Goal: Task Accomplishment & Management: Manage account settings

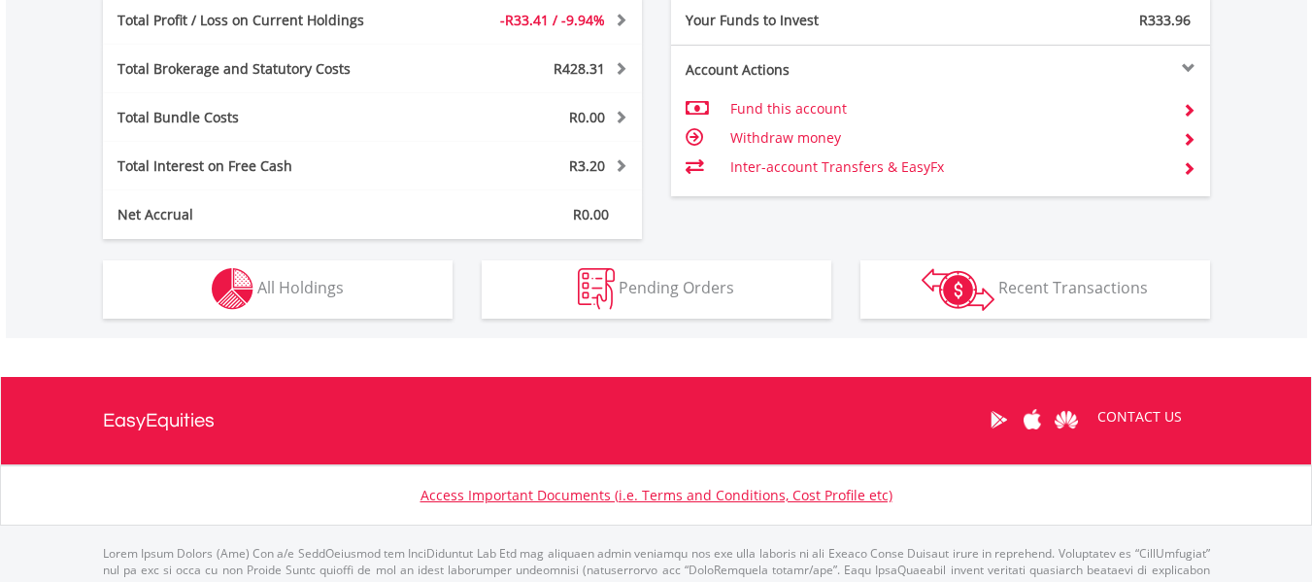
scroll to position [1061, 0]
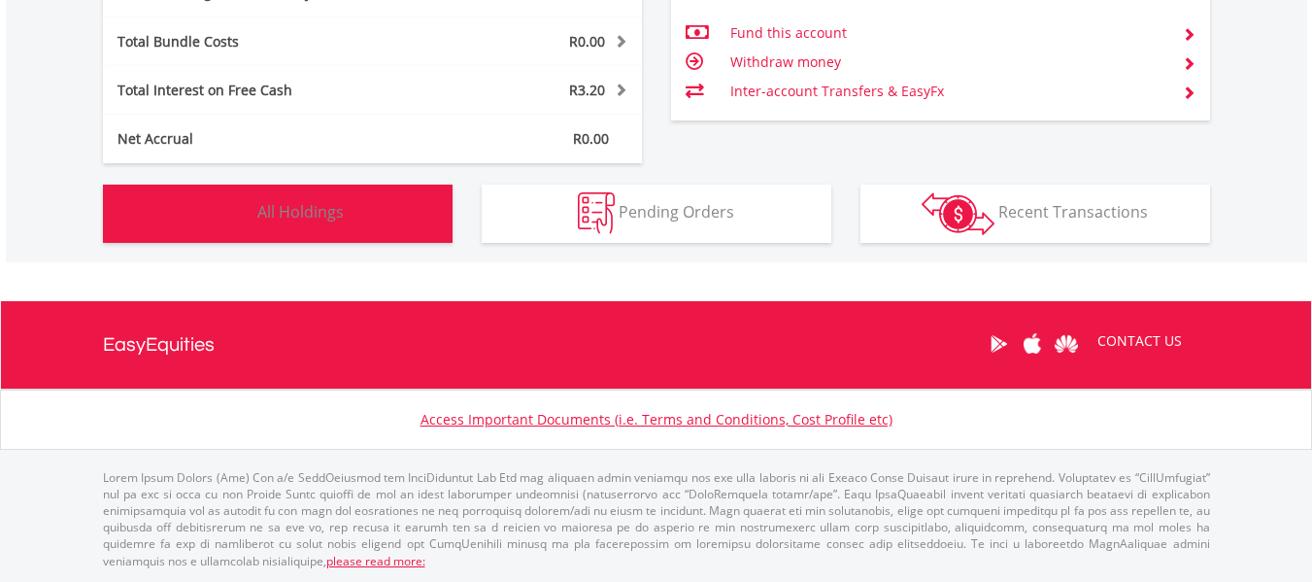
click at [402, 223] on button "Holdings All Holdings" at bounding box center [278, 214] width 350 height 58
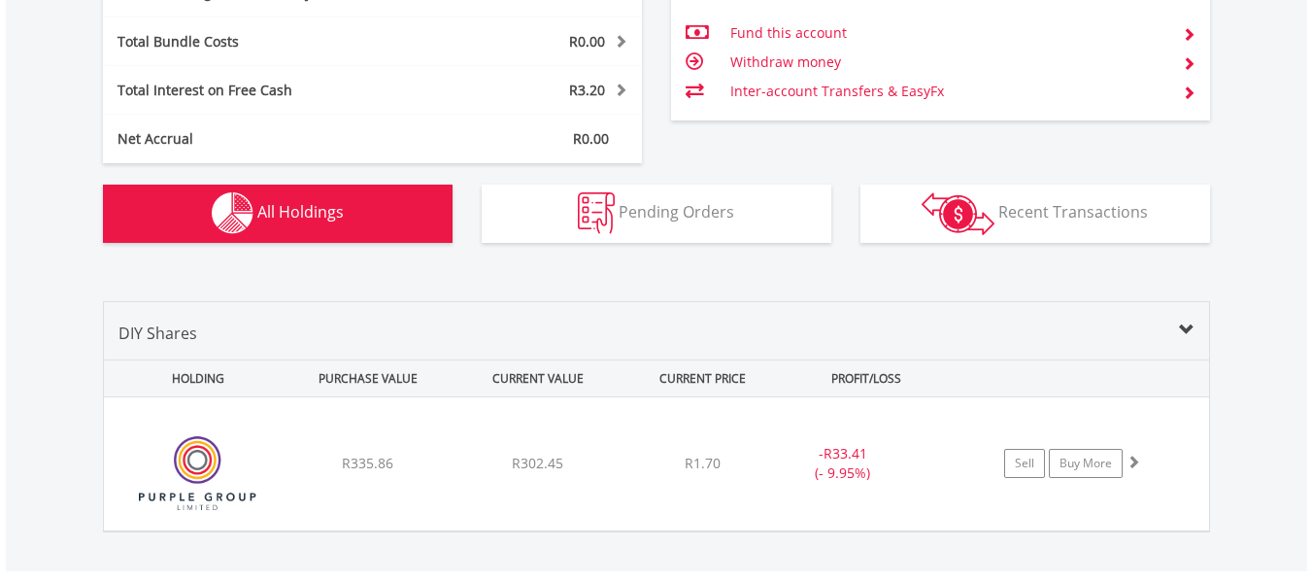
scroll to position [1336, 0]
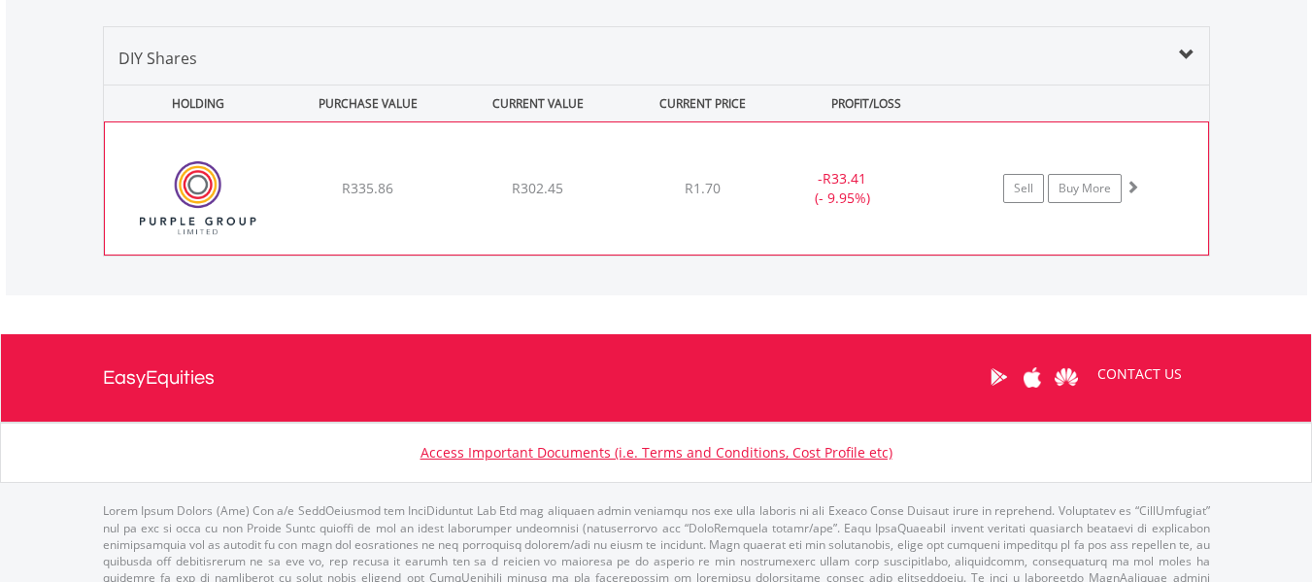
click at [870, 219] on div "﻿ Purple Group Limited R335.86 R302.45 R1.70 - R33.41 (- 9.95%) Sell Buy More" at bounding box center [656, 188] width 1103 height 132
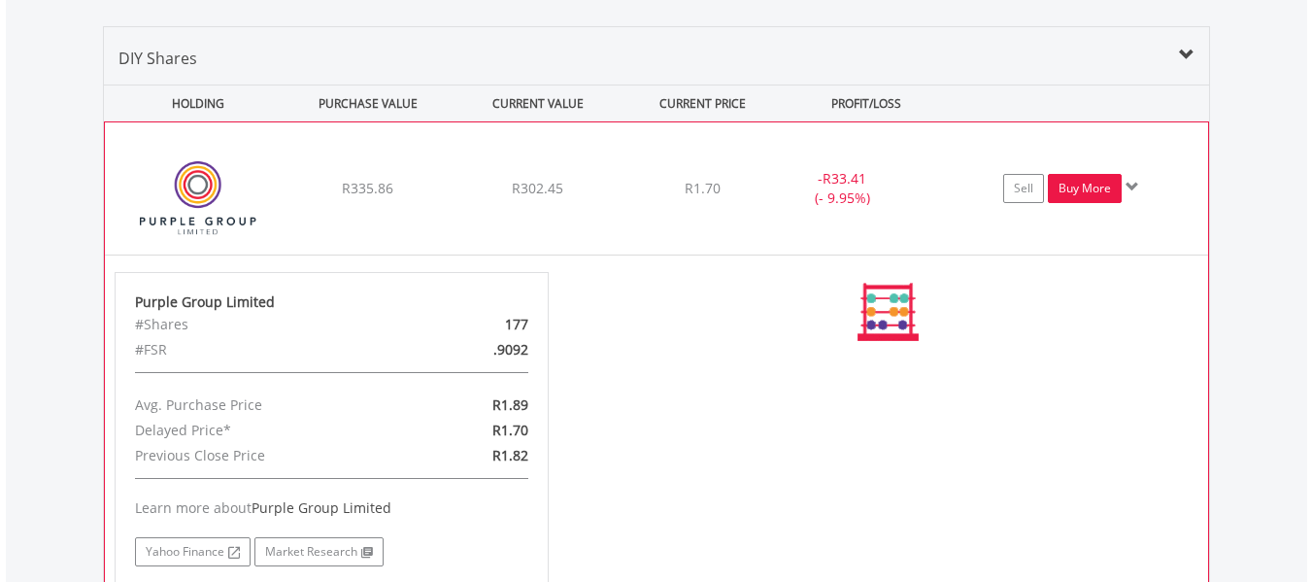
click at [1085, 184] on link "Buy More" at bounding box center [1085, 188] width 74 height 29
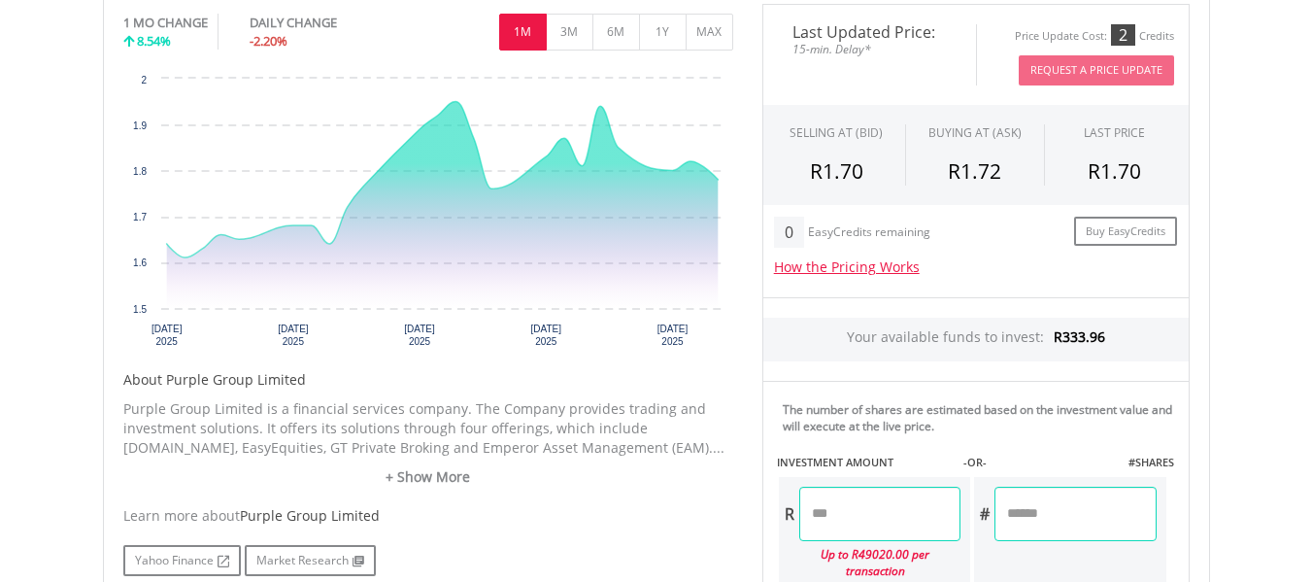
scroll to position [680, 0]
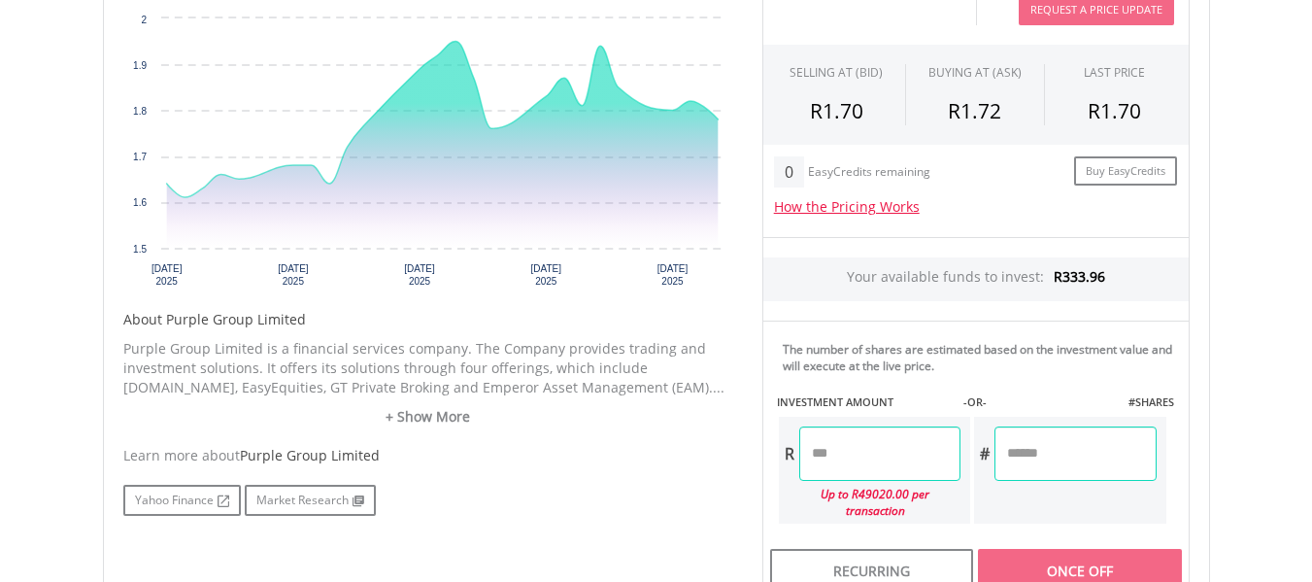
click at [872, 452] on input "number" at bounding box center [879, 453] width 161 height 54
type input "***"
type input "******"
click at [1110, 384] on div "Last Updated Price: 15-min. Delay* Price Update Cost: 2 Credits Request A Price…" at bounding box center [976, 273] width 456 height 658
type input "********"
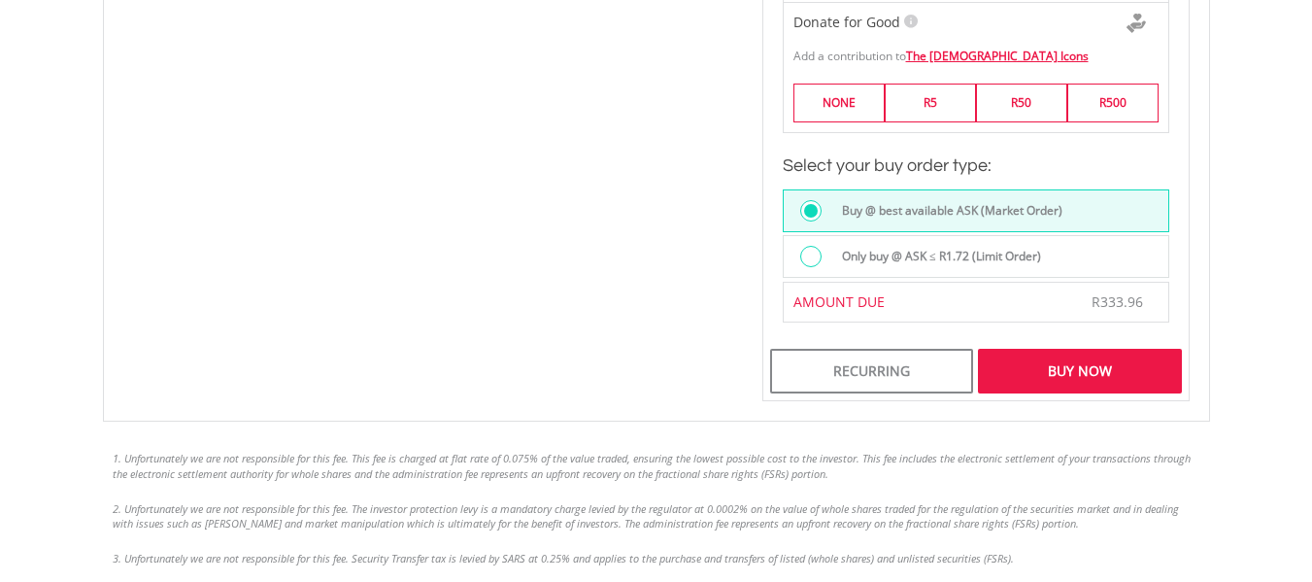
scroll to position [1360, 0]
click at [1129, 348] on div "Buy Now" at bounding box center [1079, 370] width 203 height 45
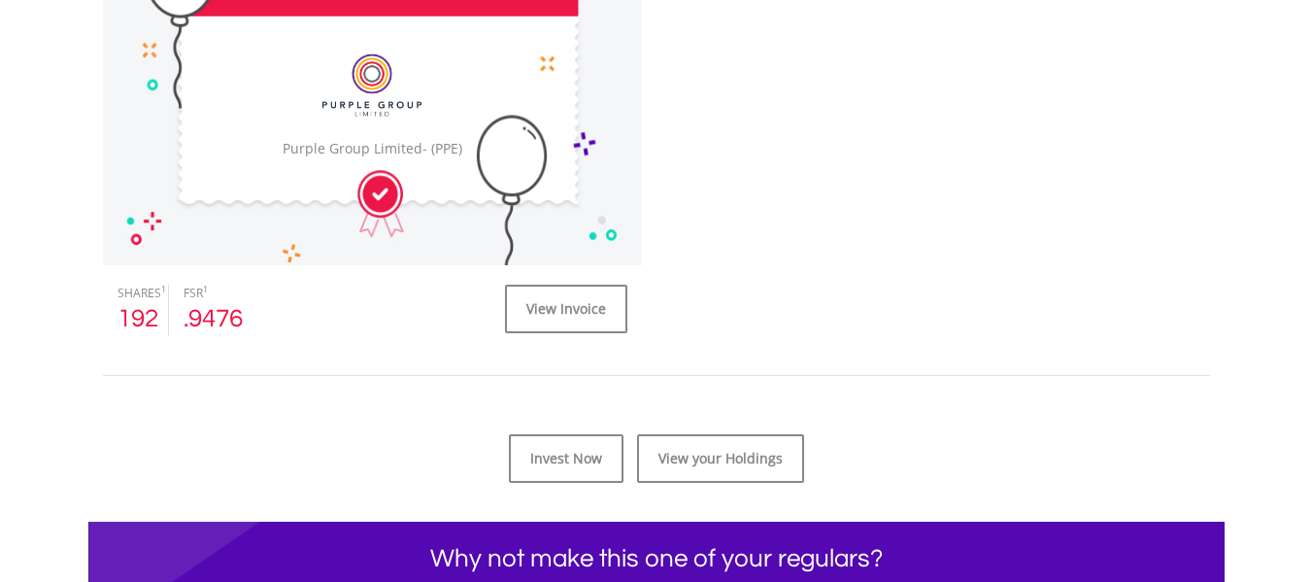
scroll to position [777, 0]
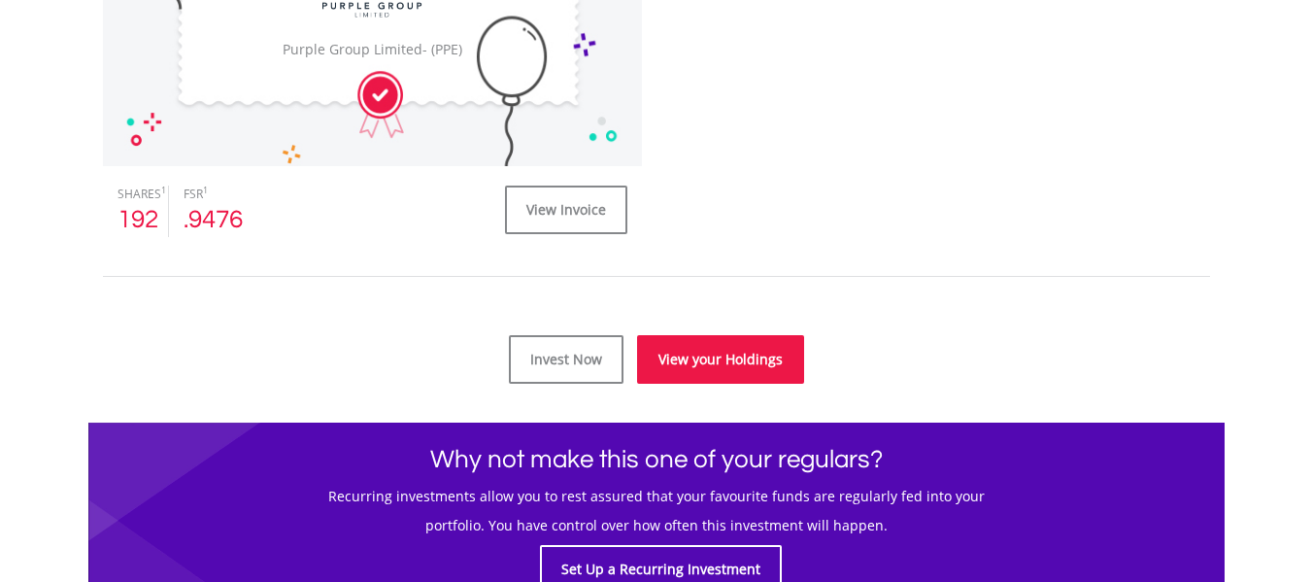
click at [715, 357] on link "View your Holdings" at bounding box center [720, 359] width 167 height 49
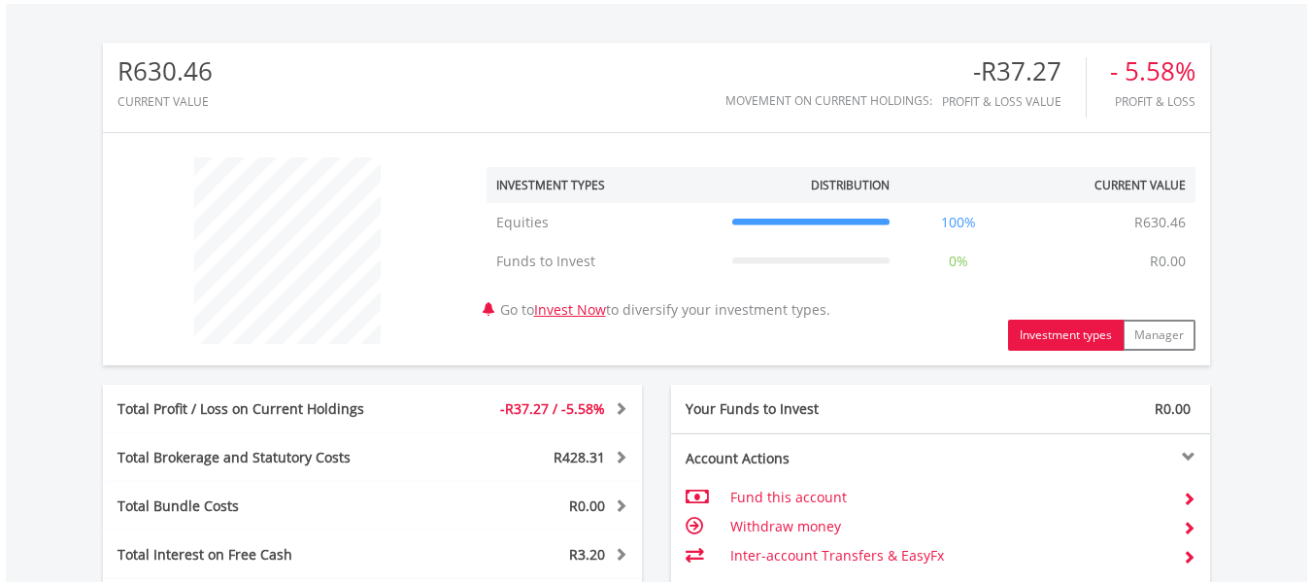
scroll to position [874, 0]
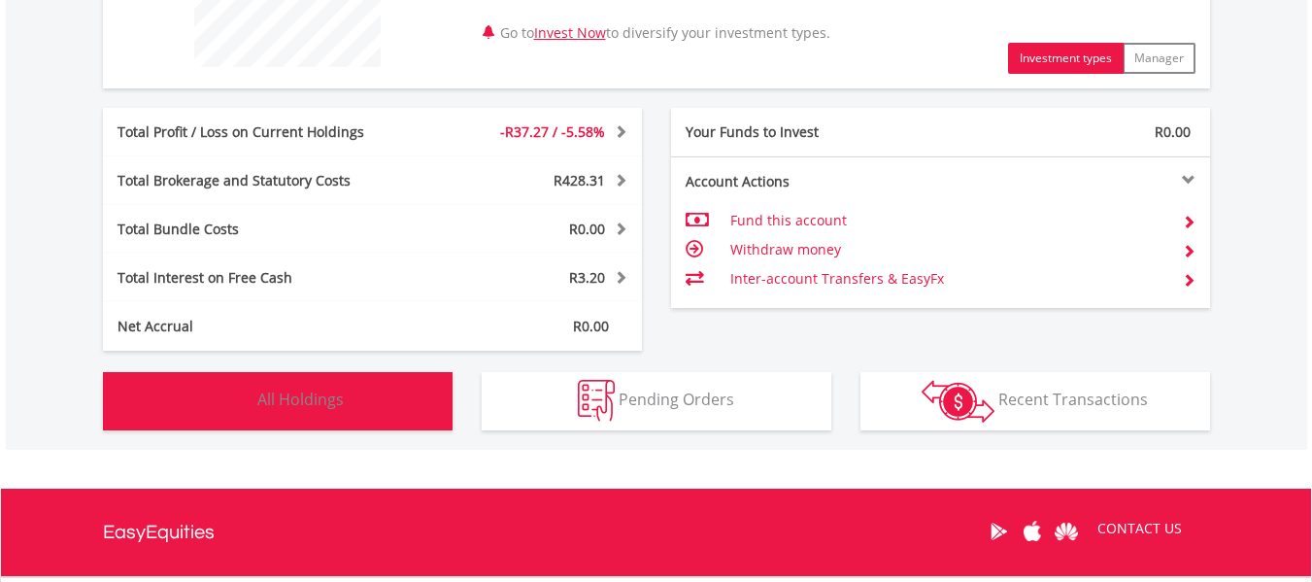
click at [290, 402] on span "All Holdings" at bounding box center [300, 398] width 86 height 21
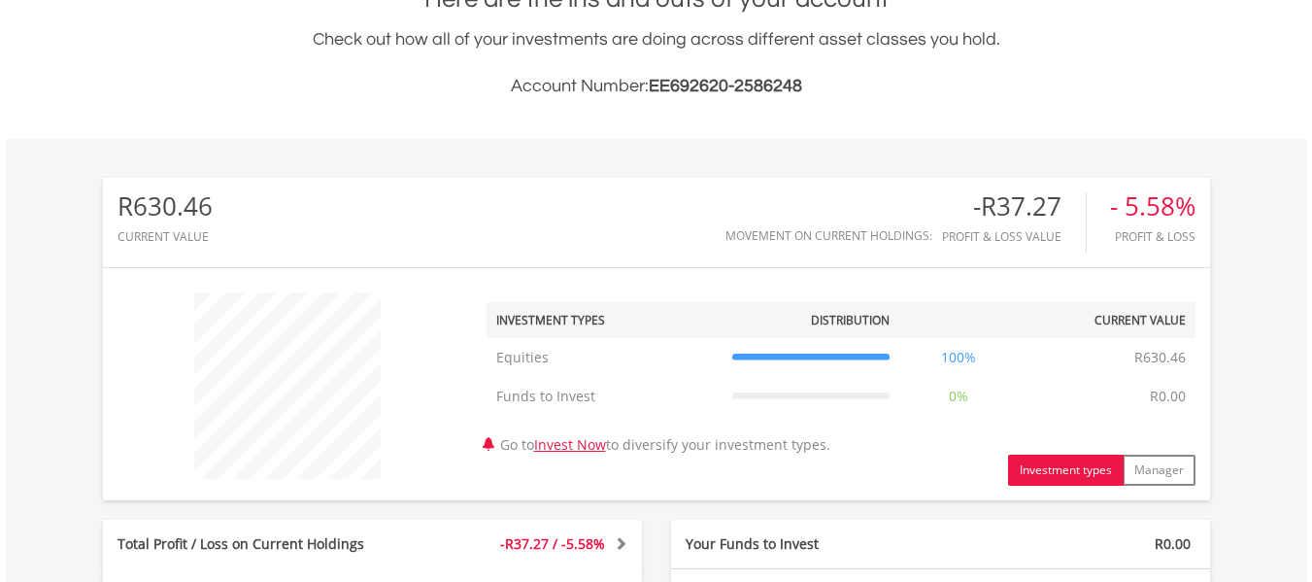
scroll to position [0, 0]
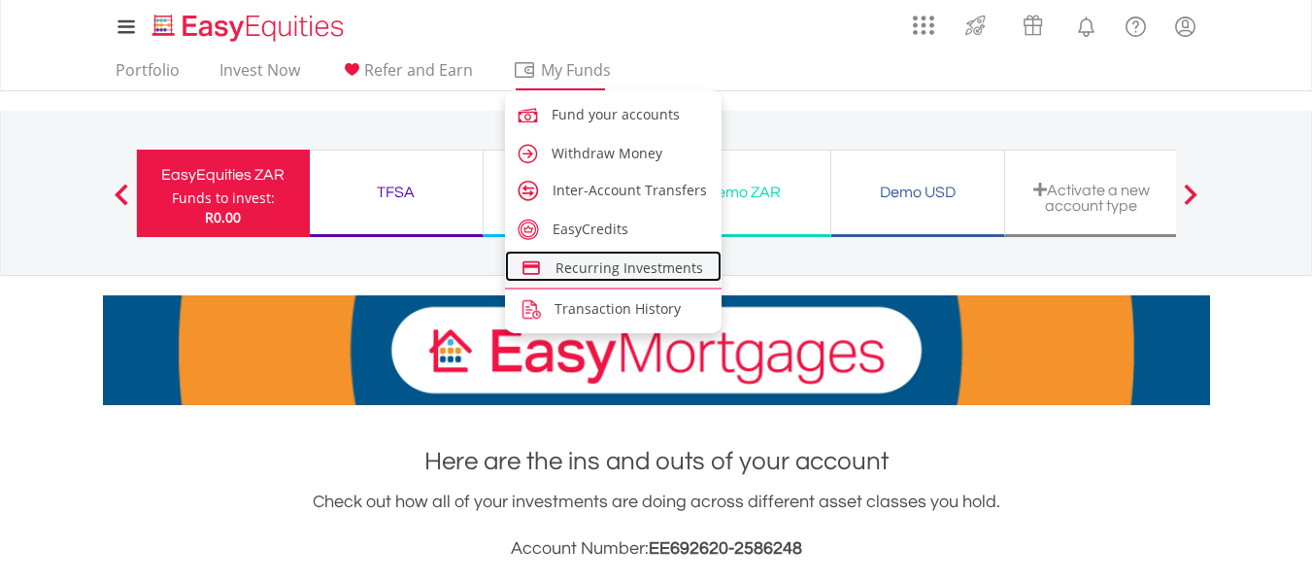
click at [634, 262] on span "Recurring Investments" at bounding box center [629, 267] width 148 height 18
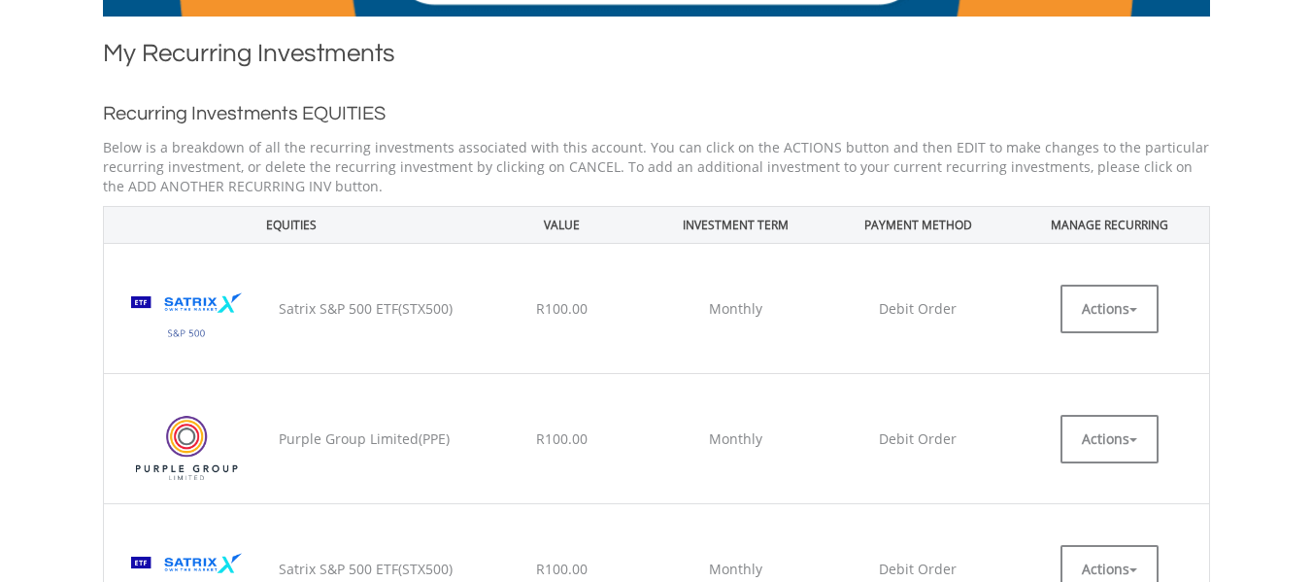
scroll to position [388, 0]
click at [1114, 300] on button "Actions" at bounding box center [1109, 309] width 98 height 49
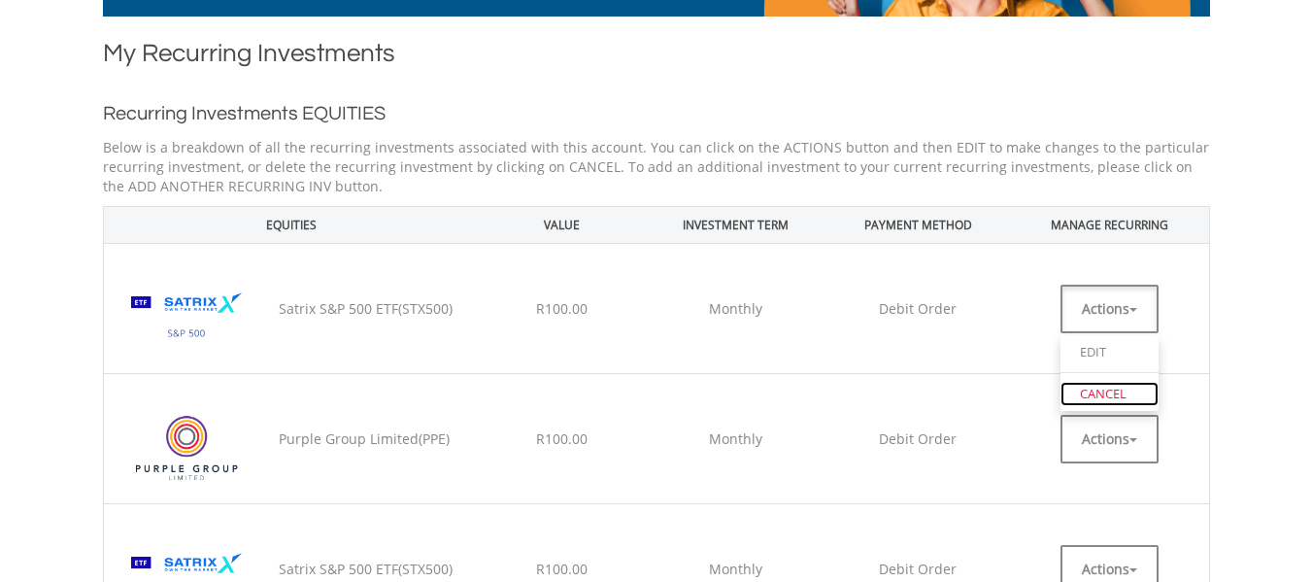
click at [1103, 396] on link "CANCEL" at bounding box center [1109, 394] width 98 height 24
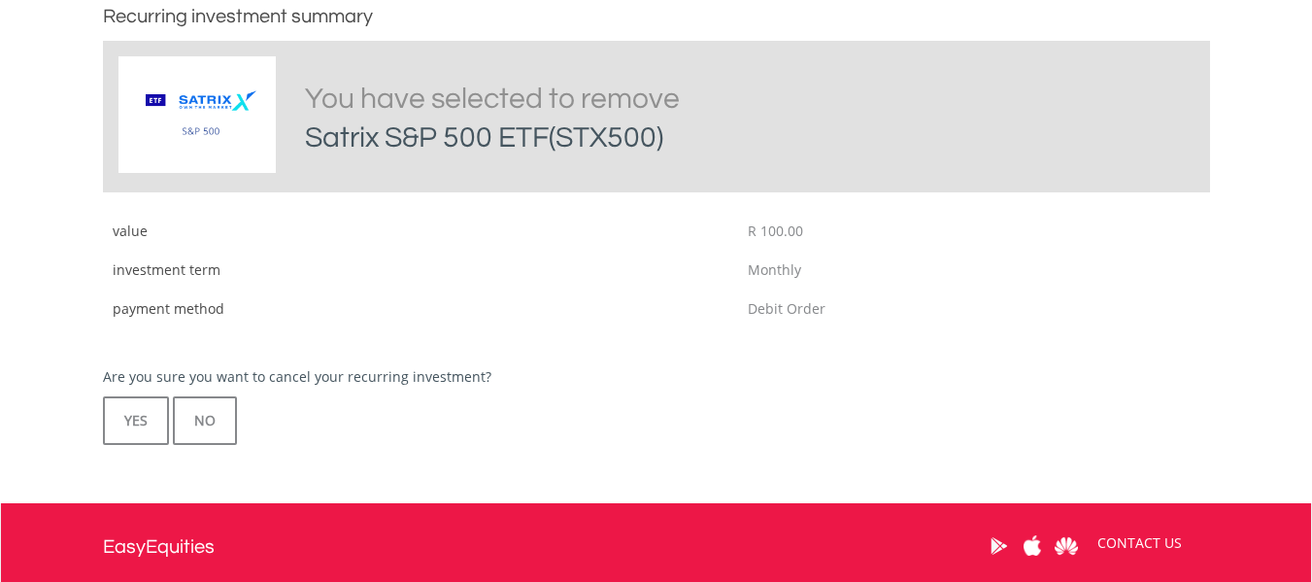
scroll to position [486, 0]
click at [132, 409] on button "YES" at bounding box center [136, 420] width 66 height 49
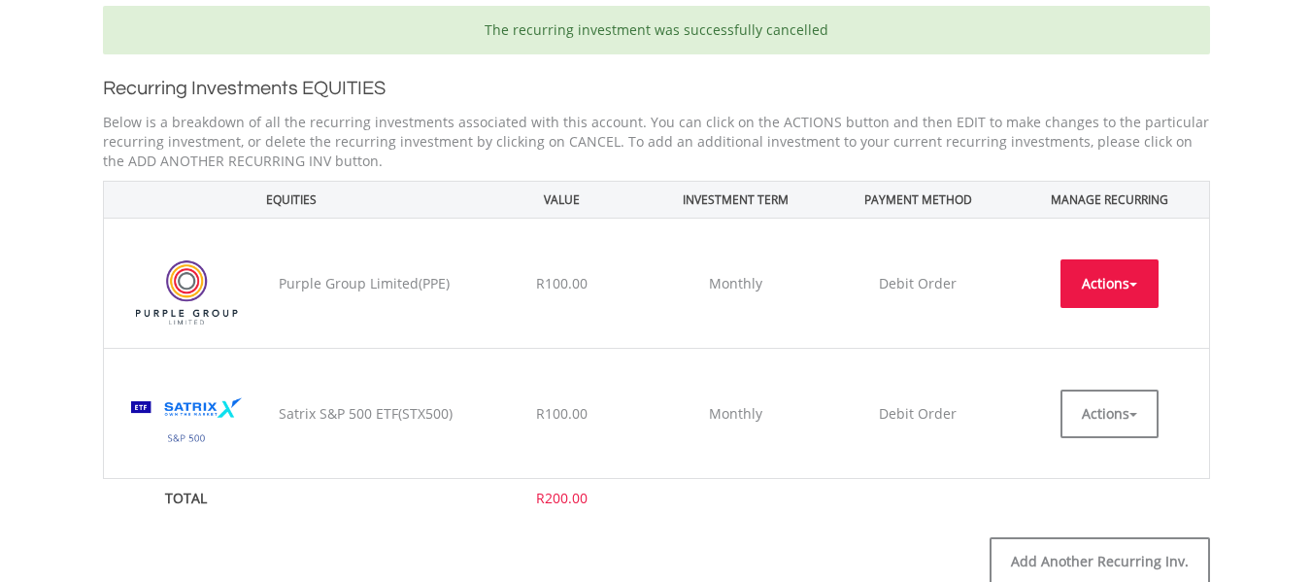
scroll to position [583, 0]
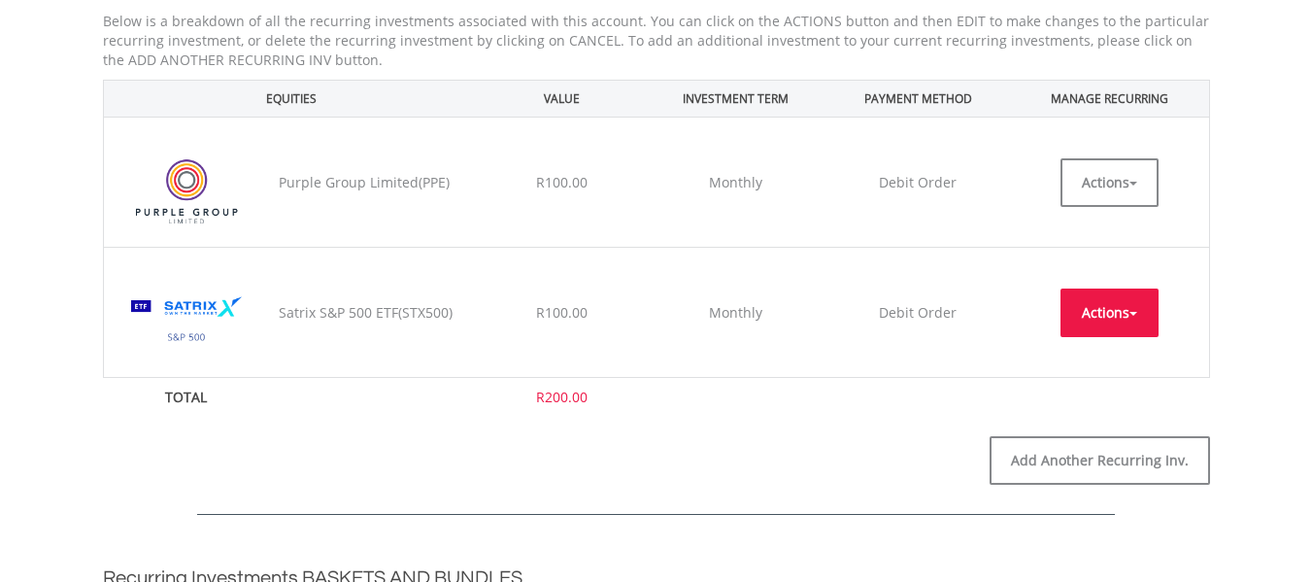
click at [1129, 313] on span "button" at bounding box center [1133, 314] width 8 height 4
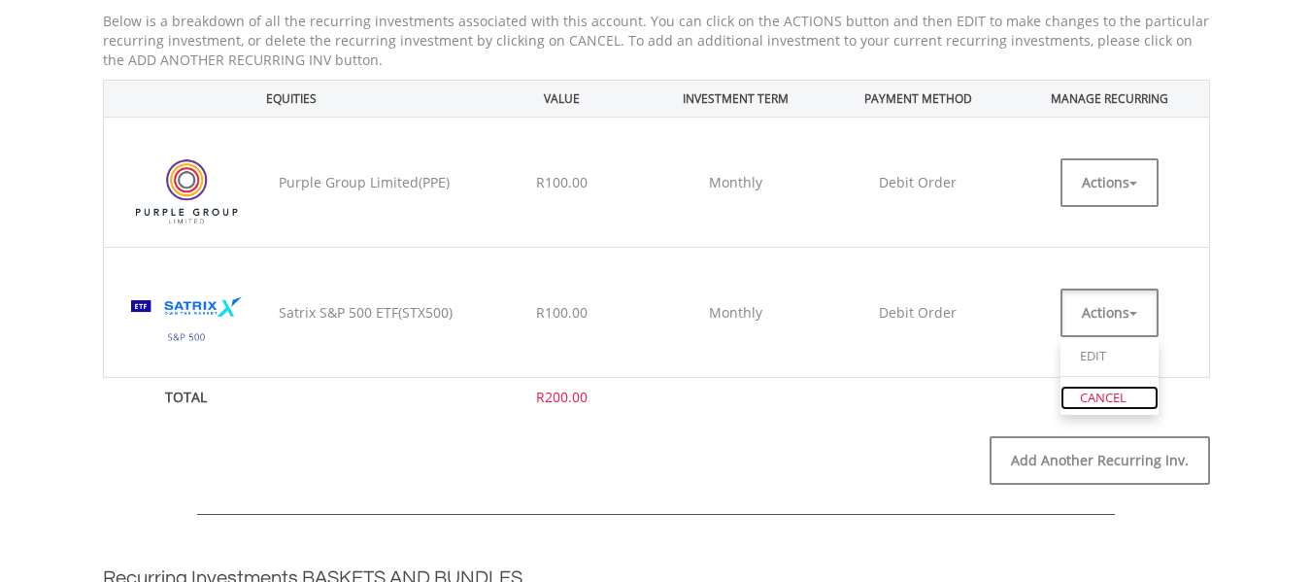
click at [1113, 395] on link "CANCEL" at bounding box center [1109, 398] width 98 height 24
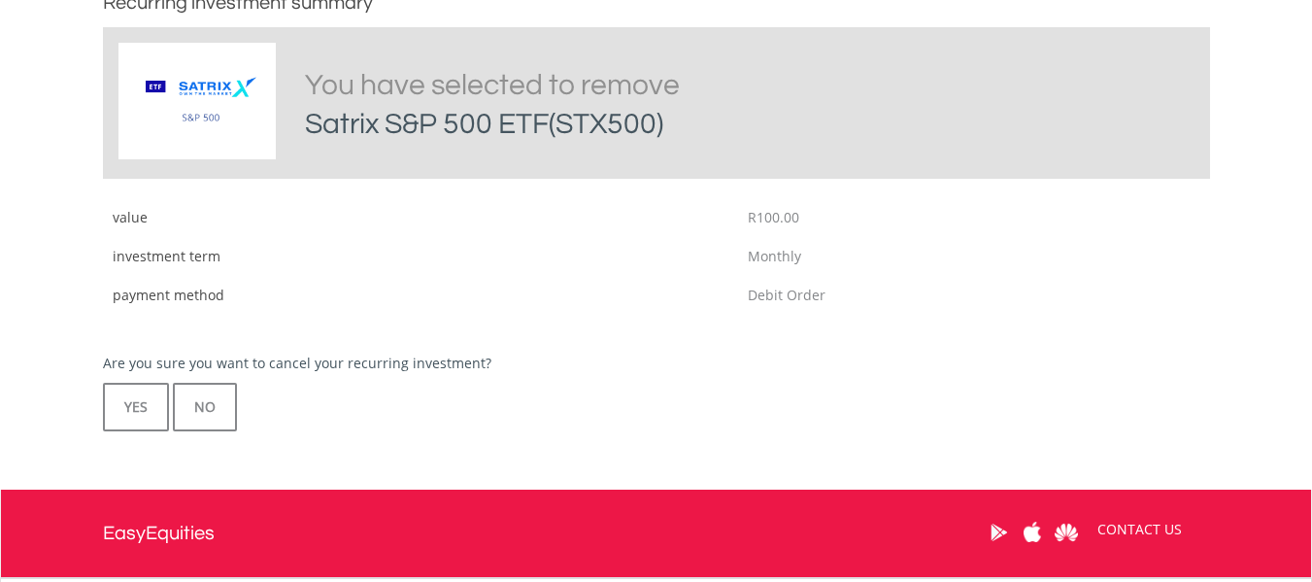
scroll to position [583, 0]
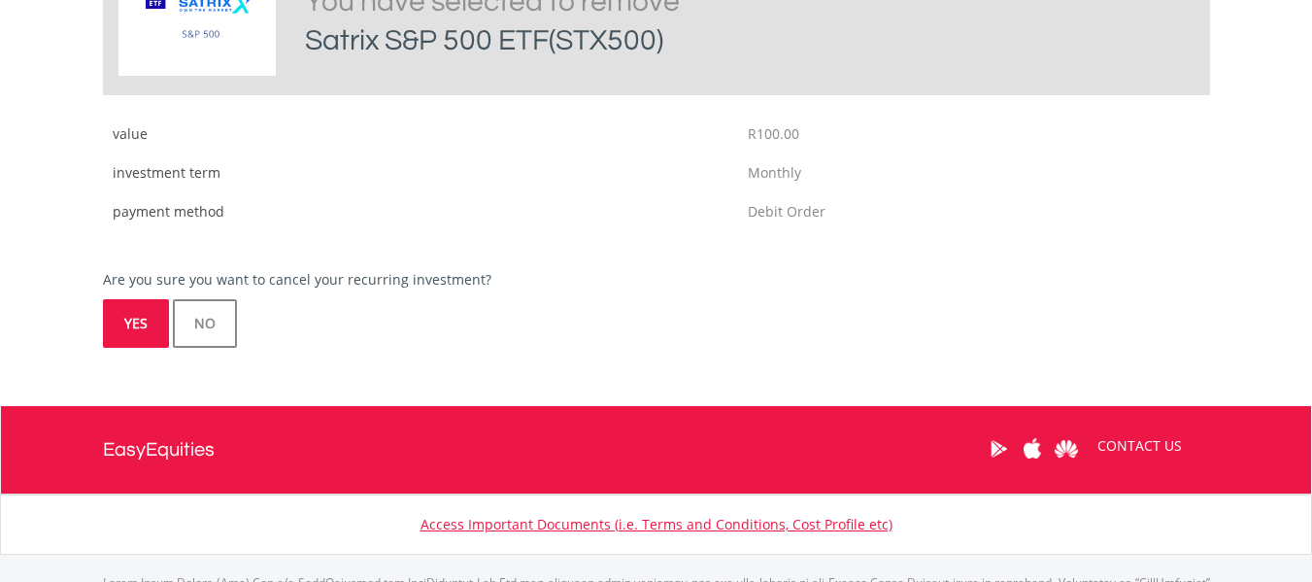
click at [140, 322] on button "YES" at bounding box center [136, 323] width 66 height 49
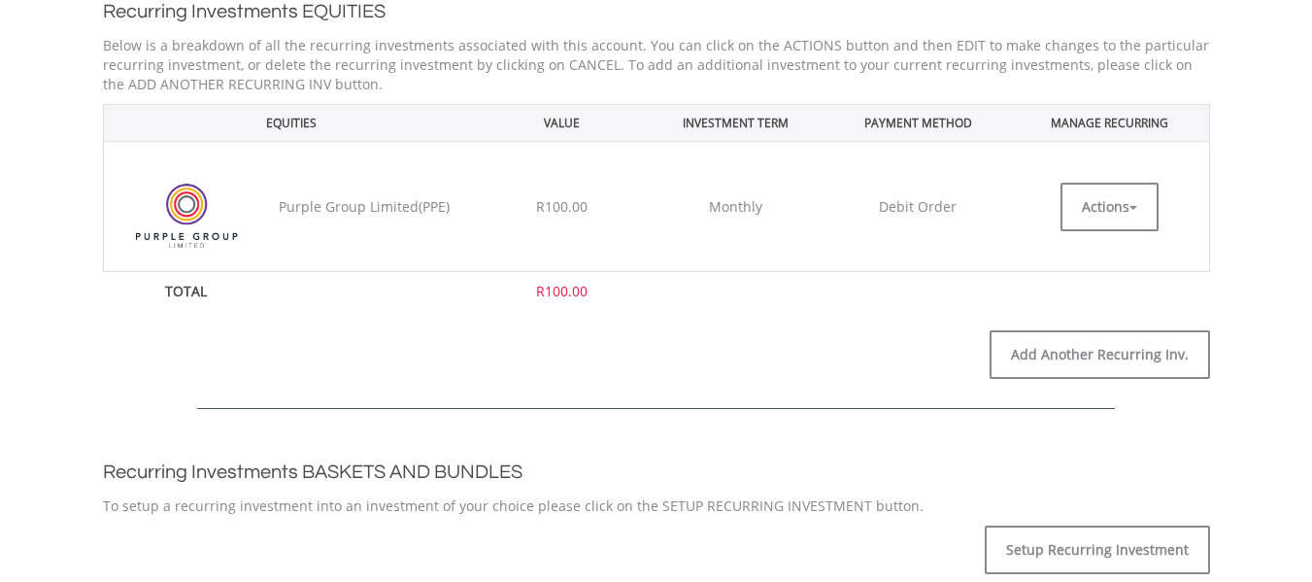
scroll to position [583, 0]
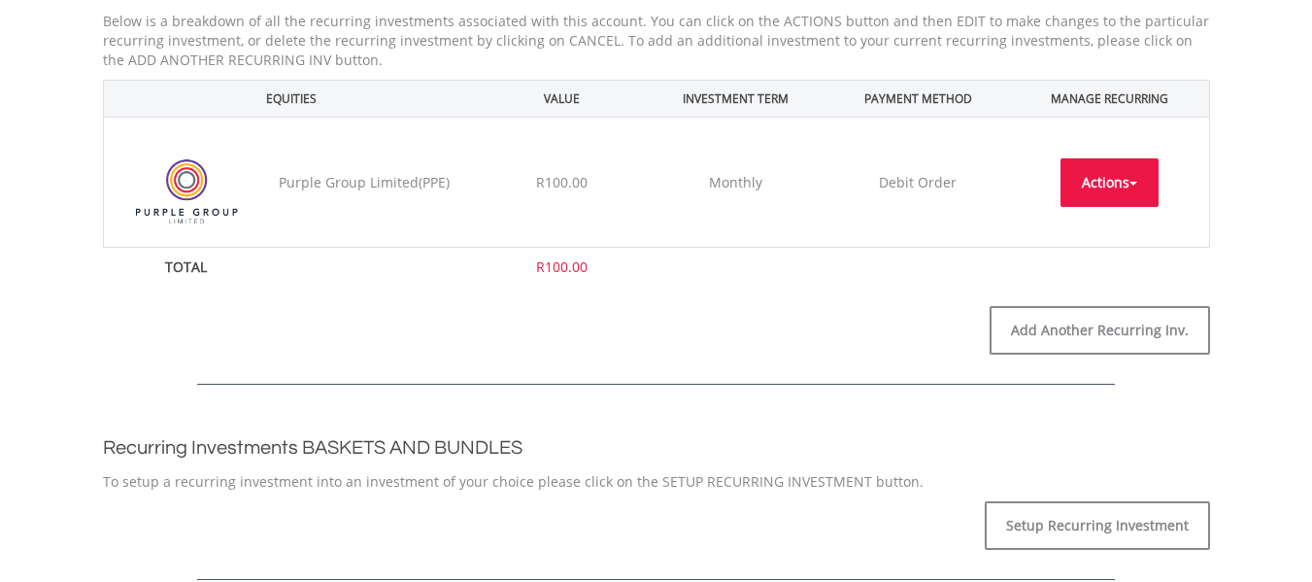
click at [1118, 180] on button "Actions" at bounding box center [1109, 182] width 98 height 49
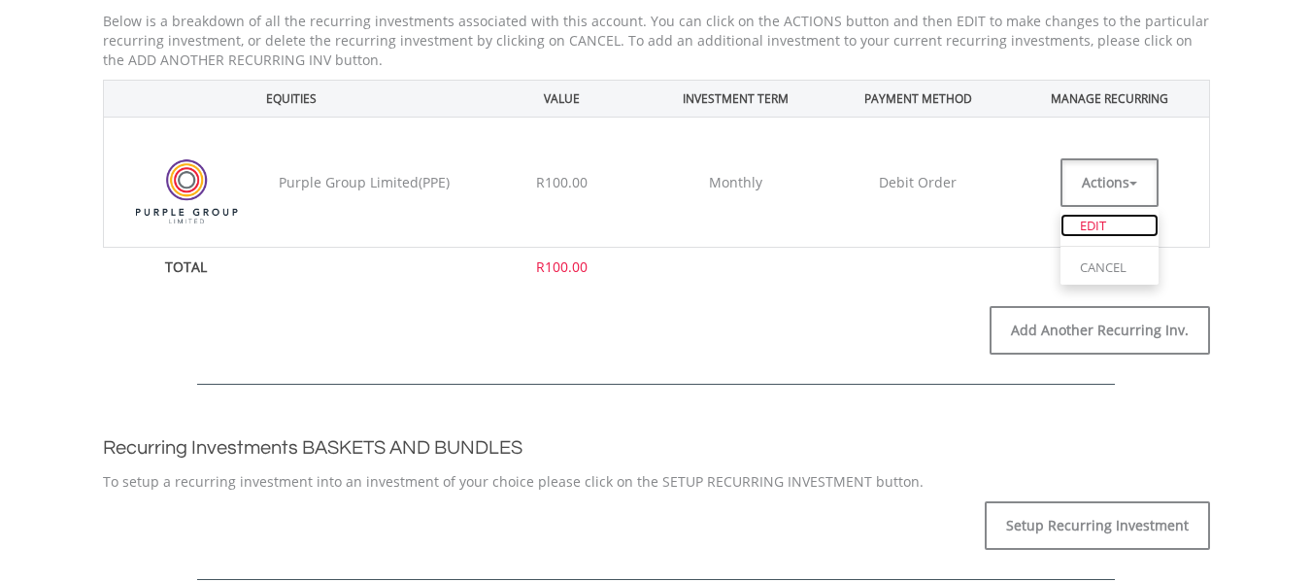
click at [1120, 221] on link "EDIT" at bounding box center [1109, 226] width 98 height 24
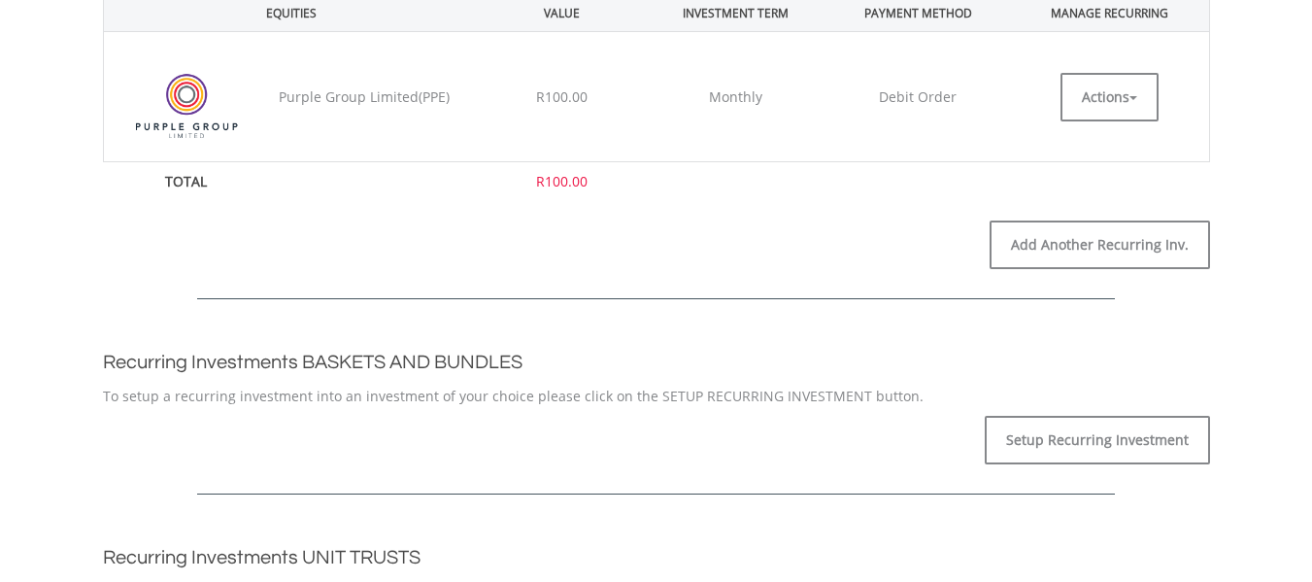
scroll to position [874, 0]
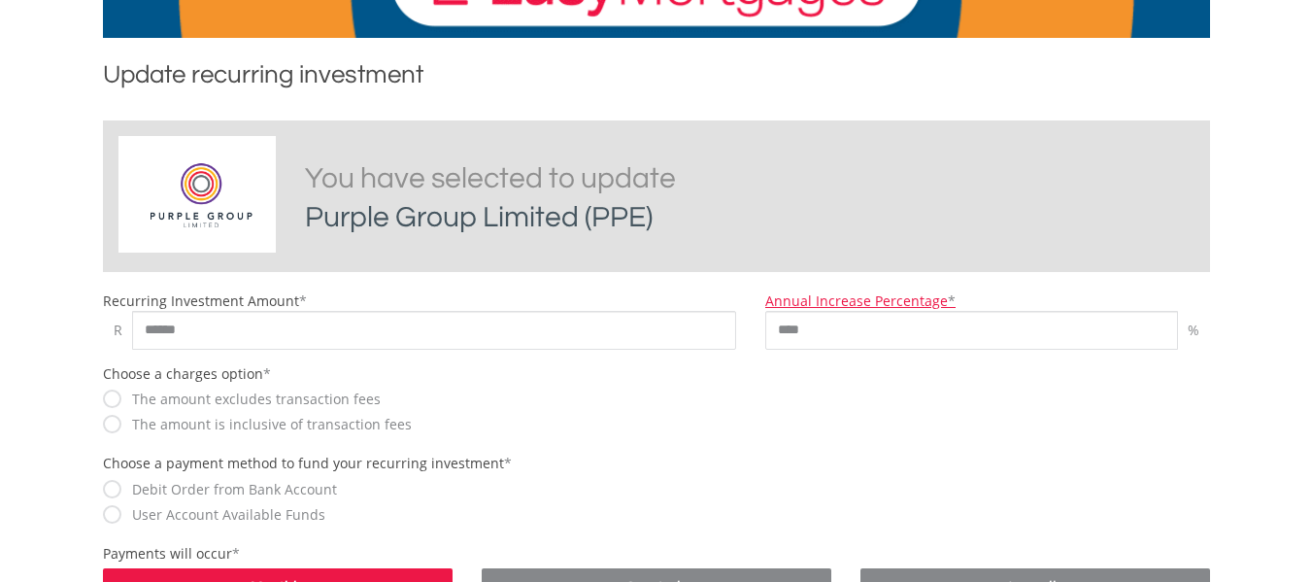
scroll to position [388, 0]
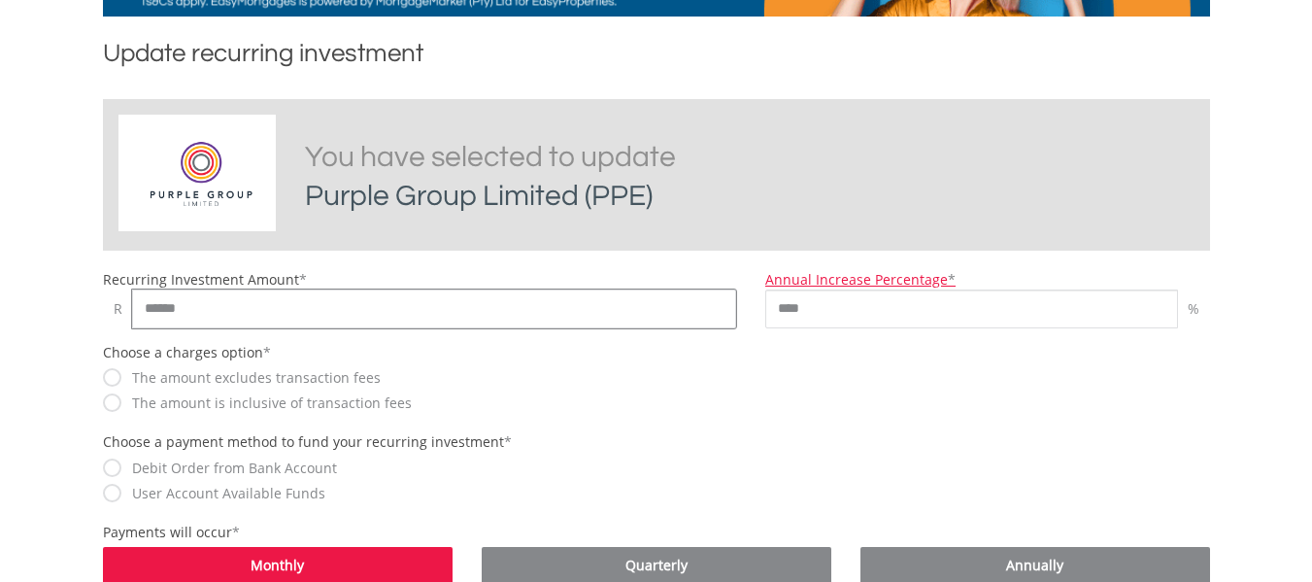
drag, startPoint x: 140, startPoint y: 304, endPoint x: 72, endPoint y: 306, distance: 68.0
type input "***"
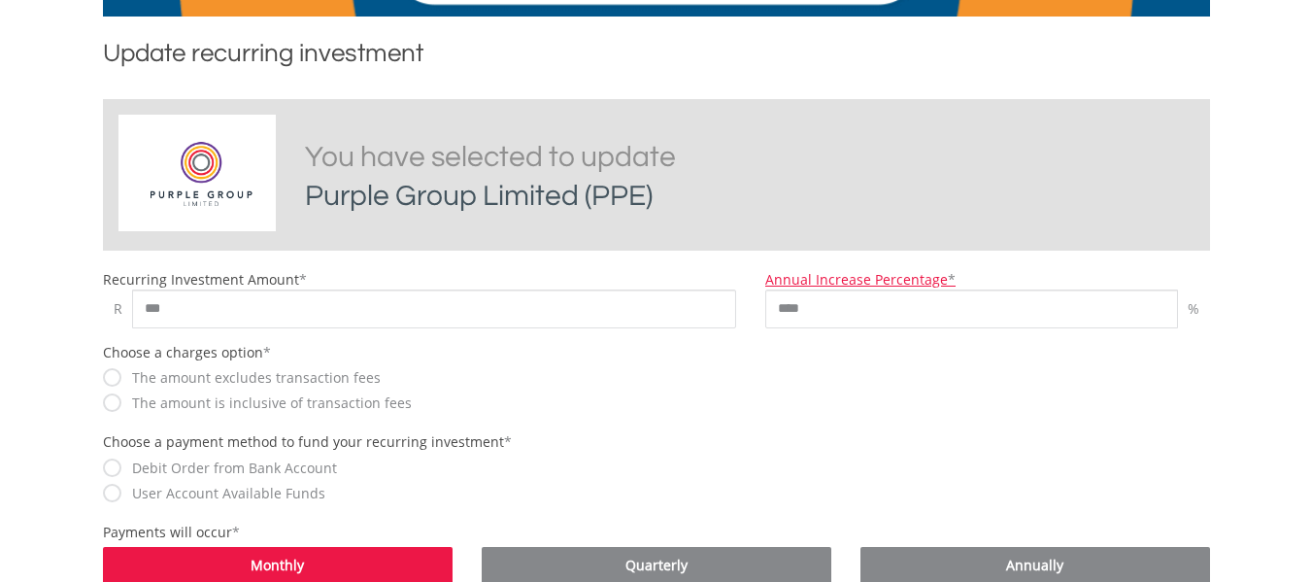
click at [595, 409] on div "The amount is inclusive of transaction fees" at bounding box center [420, 402] width 634 height 20
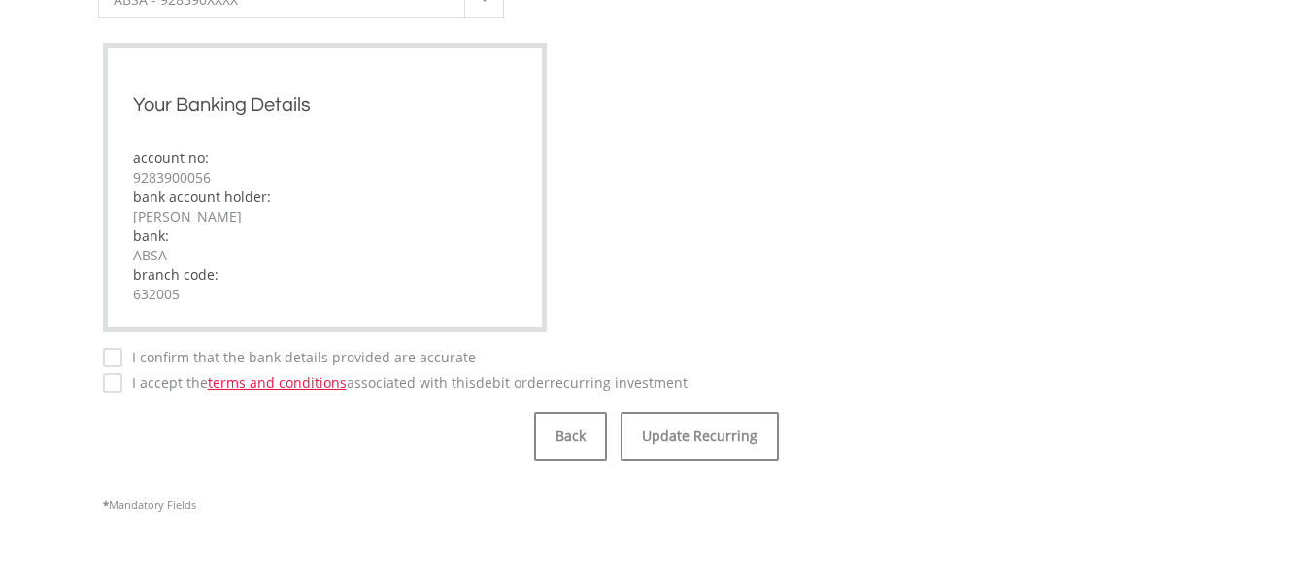
scroll to position [1262, 0]
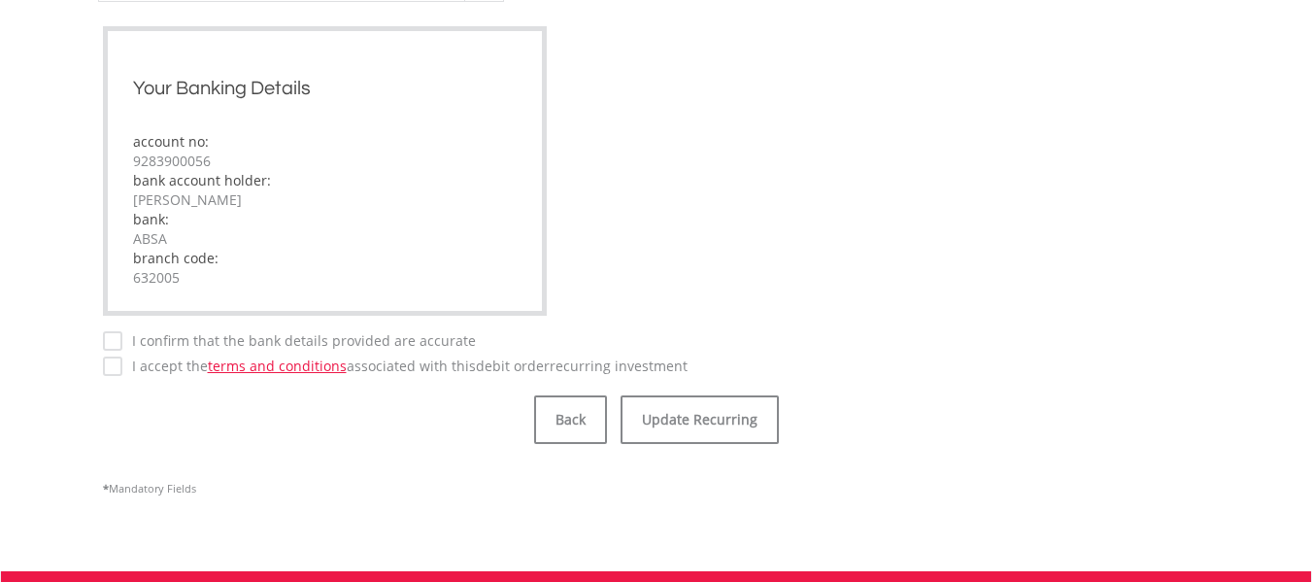
click at [122, 339] on label "I confirm that the bank details provided are accurate" at bounding box center [298, 340] width 353 height 19
click at [122, 359] on label "I accept the terms and conditions associated with this Debit Order recurring in…" at bounding box center [404, 365] width 565 height 19
click at [715, 412] on button "Update Recurring" at bounding box center [700, 419] width 158 height 49
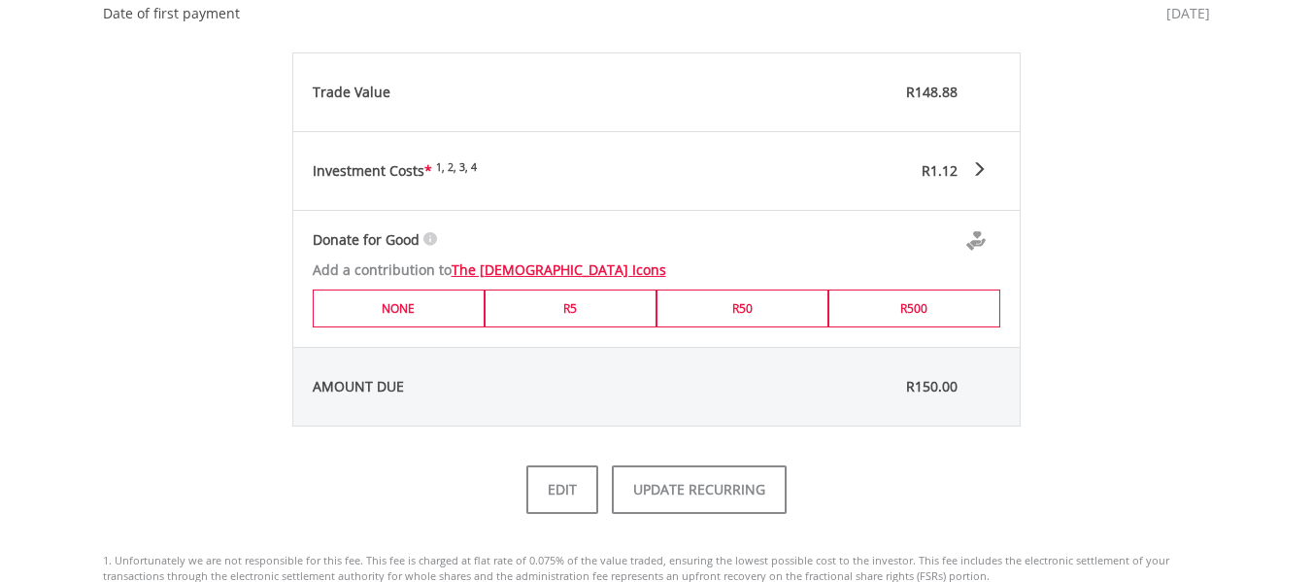
scroll to position [971, 0]
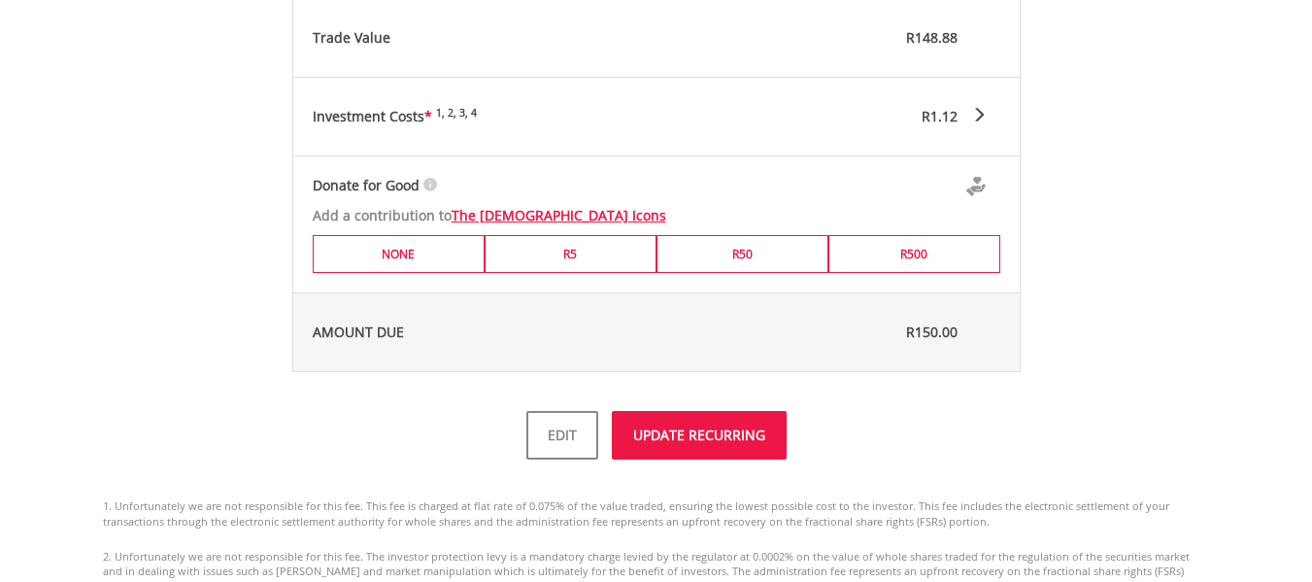
click at [684, 445] on button "UPDATE RECURRING" at bounding box center [699, 435] width 175 height 49
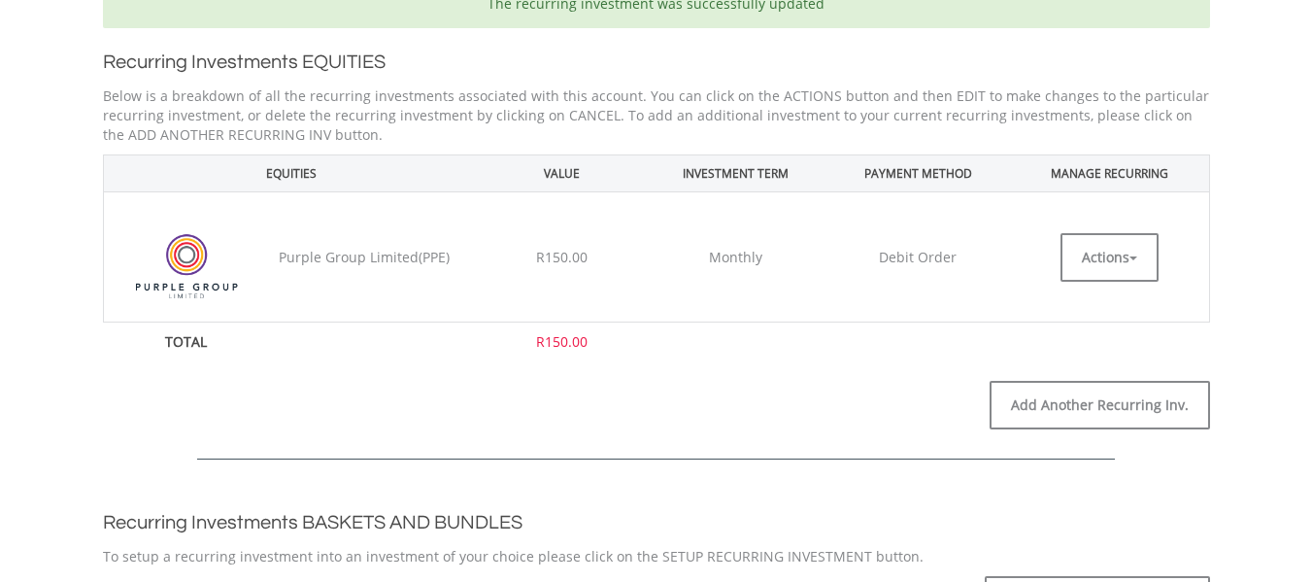
scroll to position [583, 0]
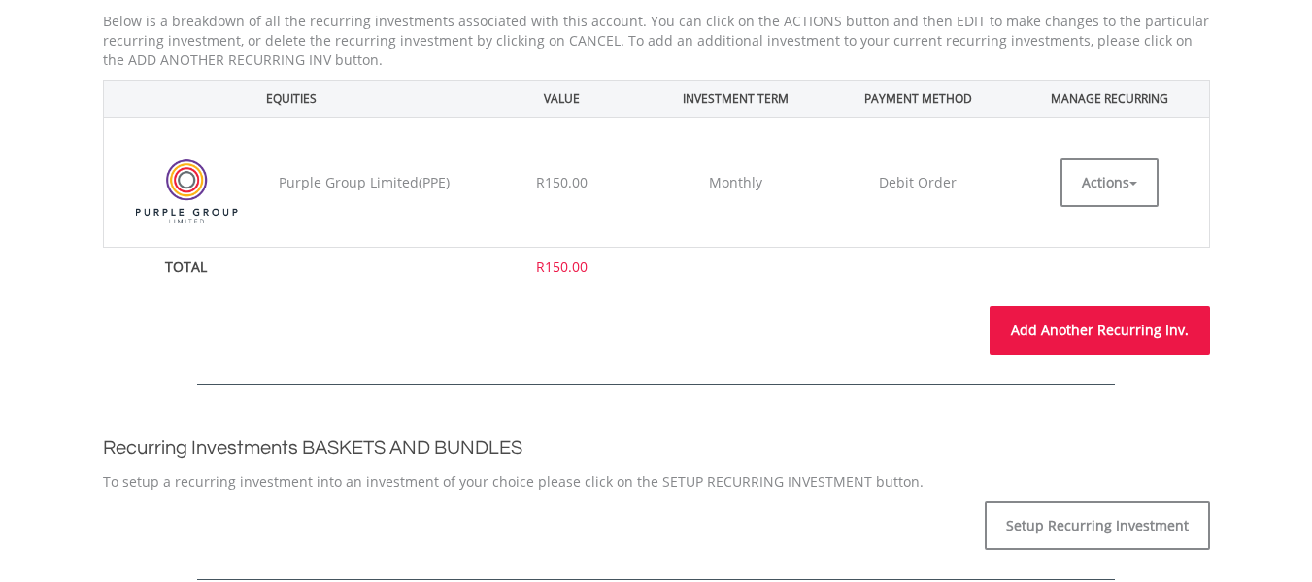
click at [1109, 323] on link "Add Another Recurring Inv." at bounding box center [1100, 330] width 220 height 49
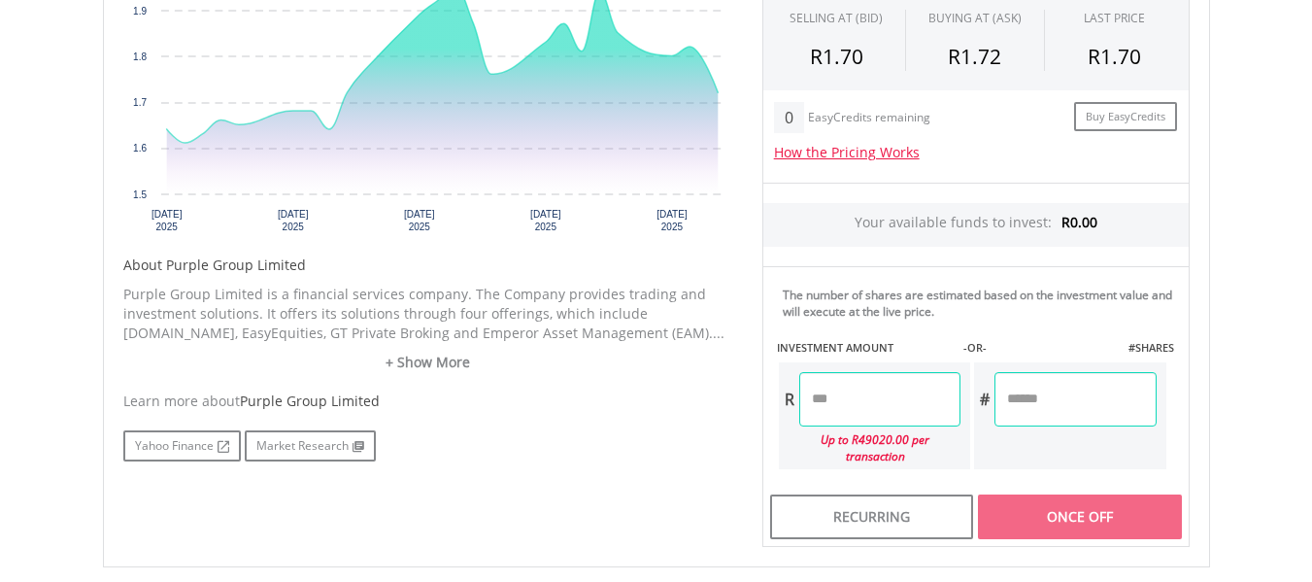
scroll to position [777, 0]
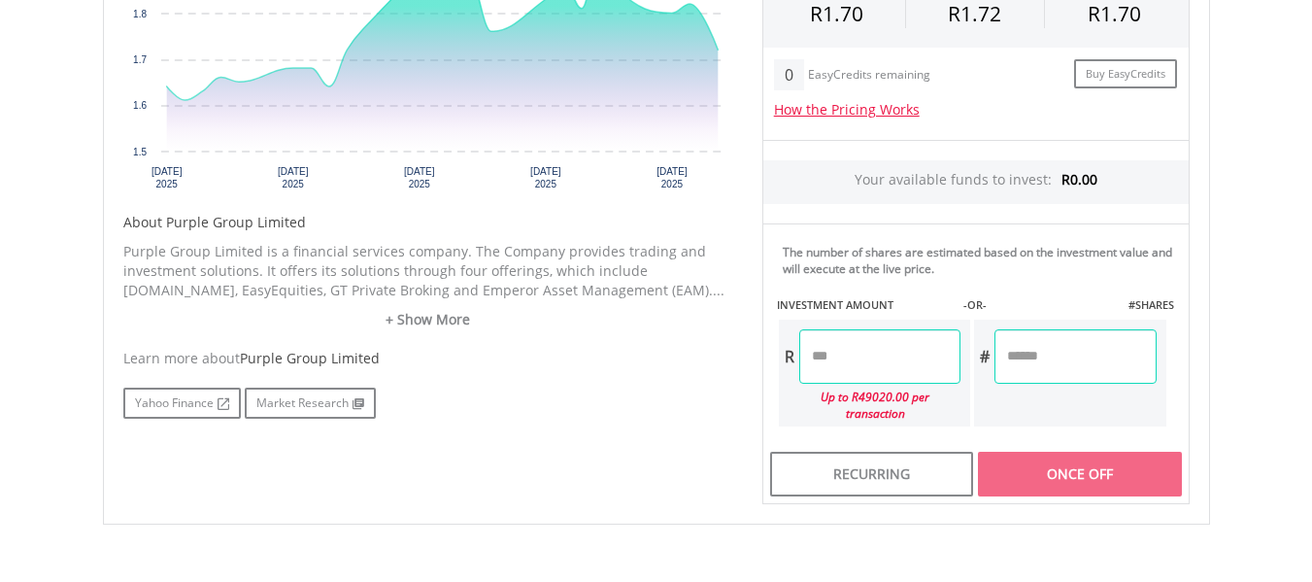
click at [882, 354] on input "number" at bounding box center [879, 356] width 161 height 54
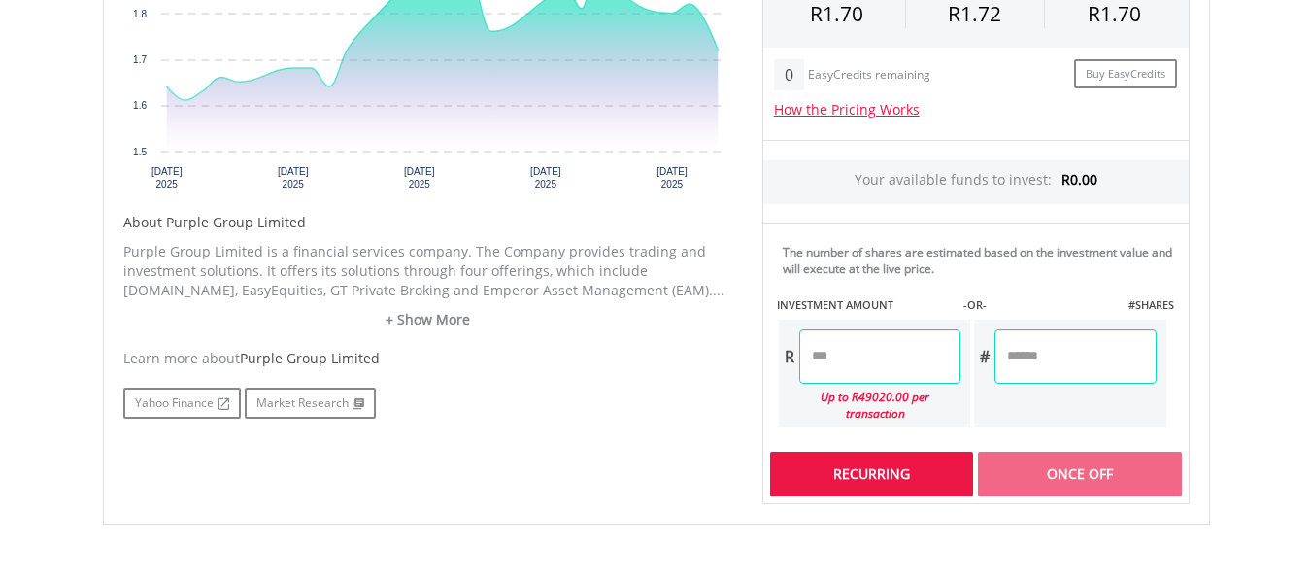
click at [890, 452] on div "Recurring" at bounding box center [871, 474] width 203 height 45
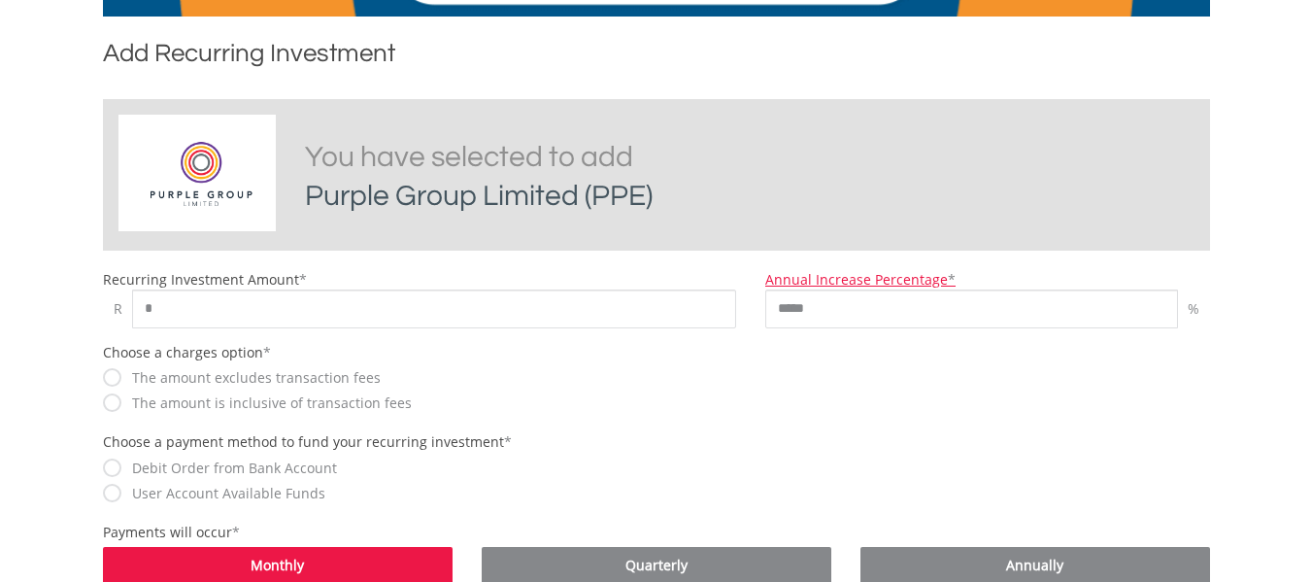
scroll to position [388, 0]
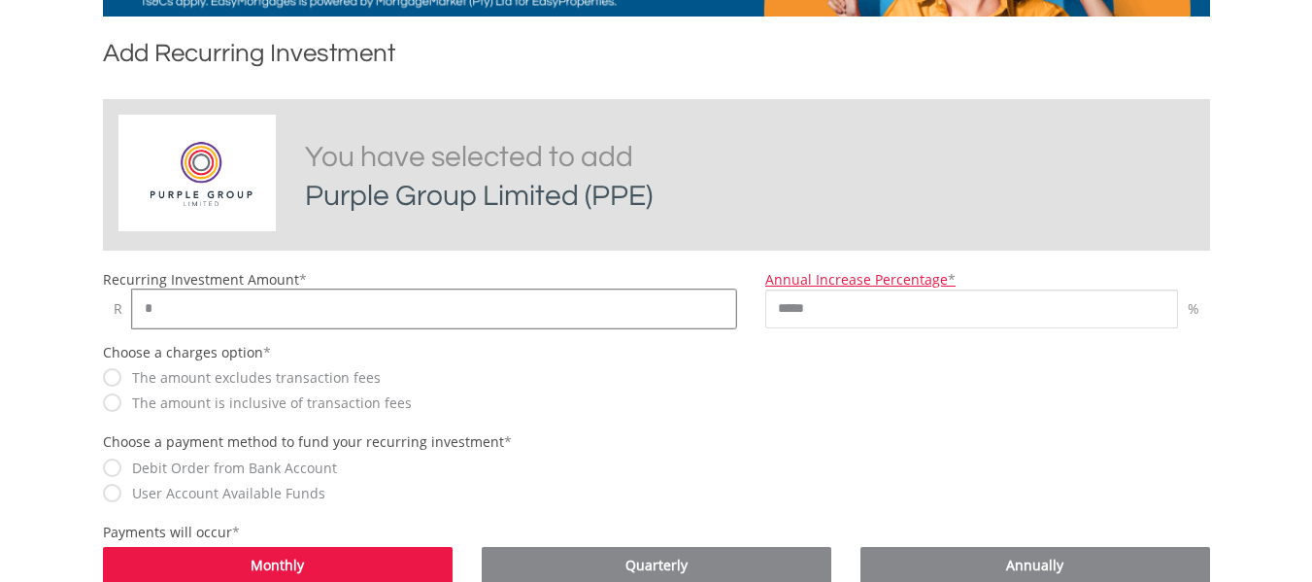
drag, startPoint x: 173, startPoint y: 304, endPoint x: 105, endPoint y: 310, distance: 68.2
click at [110, 309] on div "R *" at bounding box center [420, 308] width 634 height 39
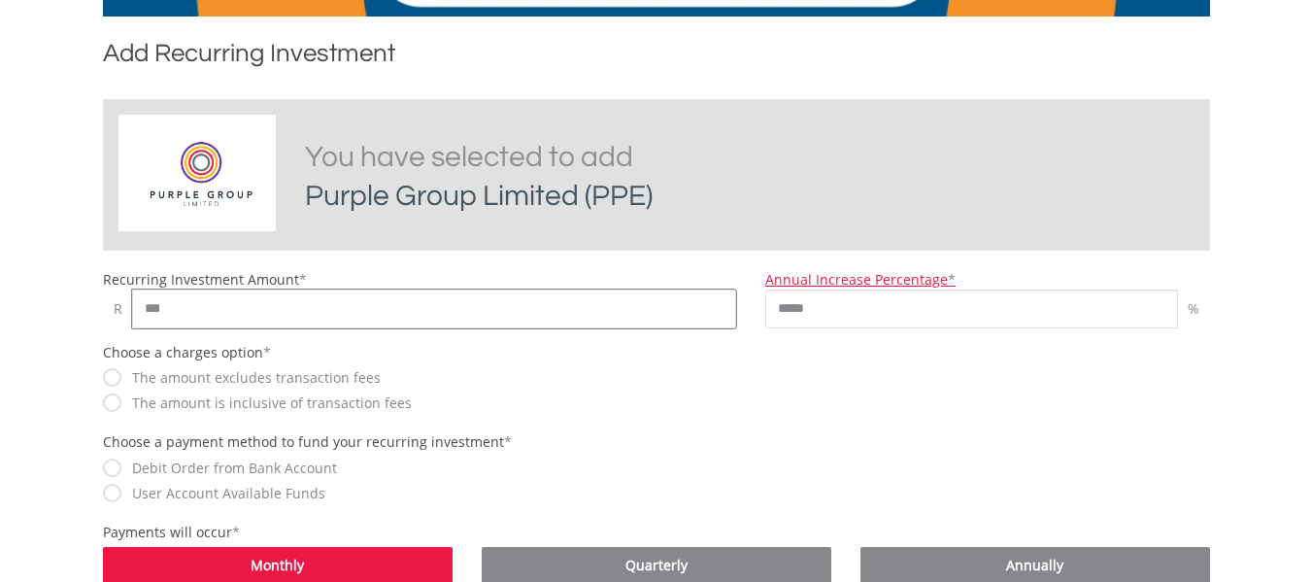
type input "***"
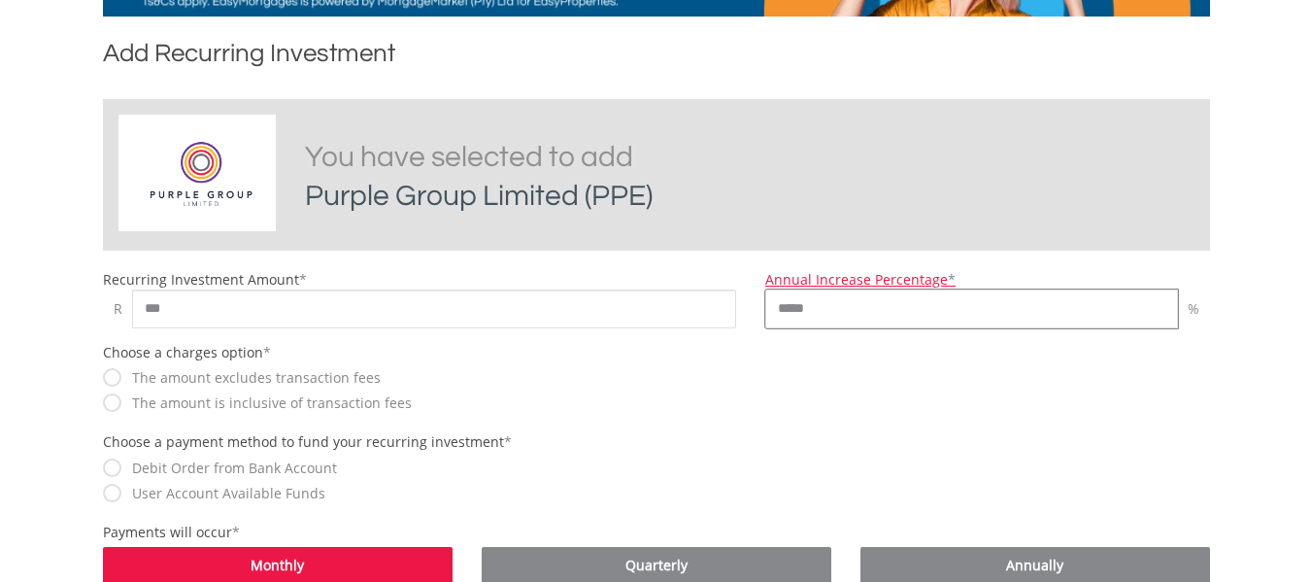
drag, startPoint x: 852, startPoint y: 305, endPoint x: 739, endPoint y: 340, distance: 117.9
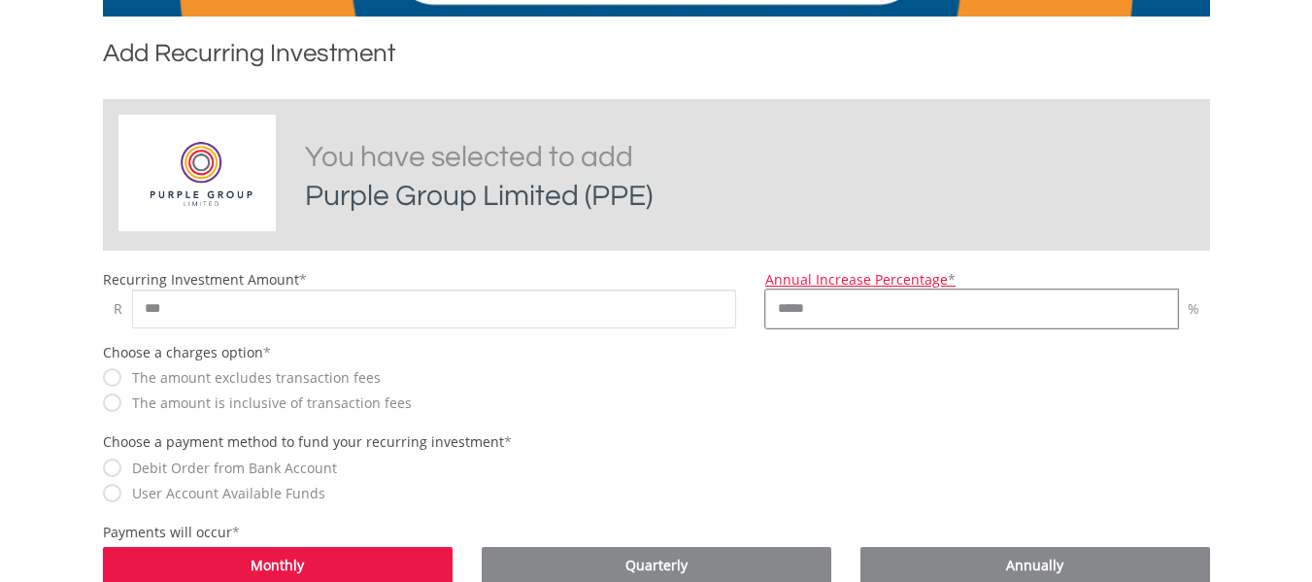
click at [739, 340] on form "Purple Group Limited You have selected to add Purple Group Limited (PPE) Recurr…" at bounding box center [656, 550] width 1107 height 902
type input "*"
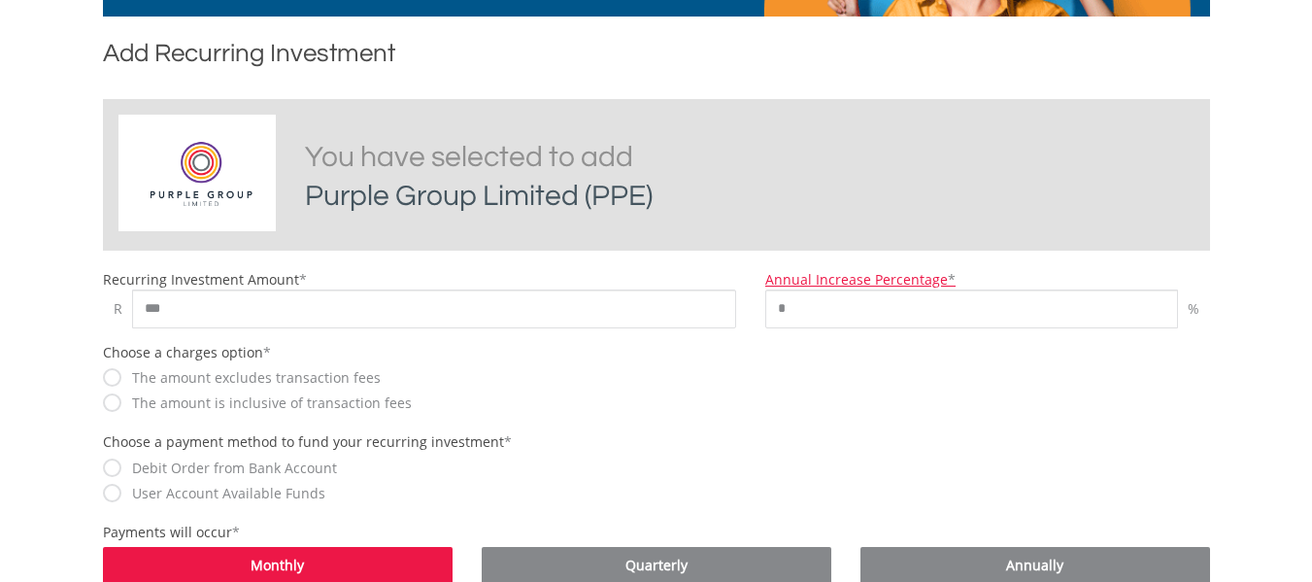
click at [146, 397] on label "The amount is inclusive of transaction fees" at bounding box center [266, 402] width 289 height 19
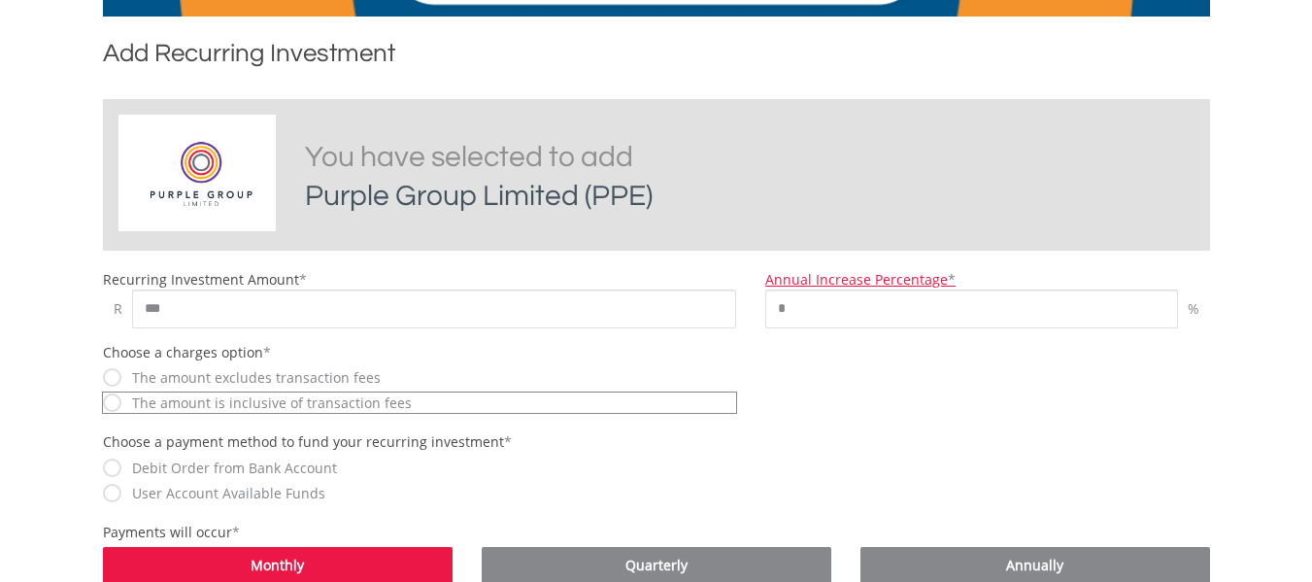
click at [147, 460] on label "Debit Order from Bank Account" at bounding box center [229, 467] width 215 height 19
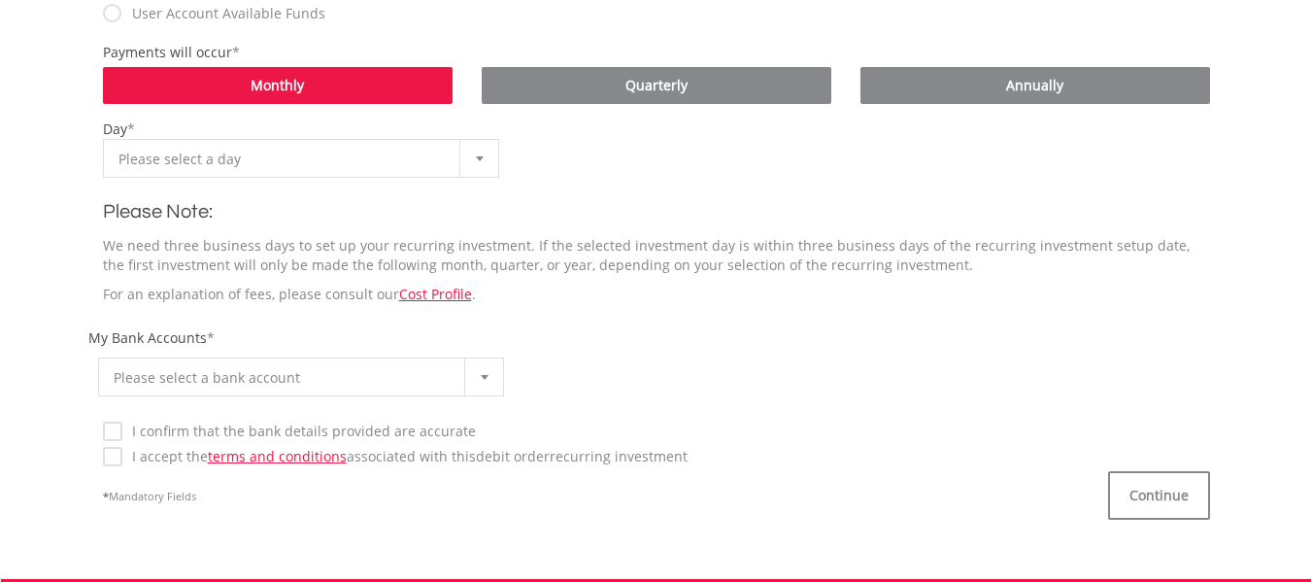
scroll to position [874, 0]
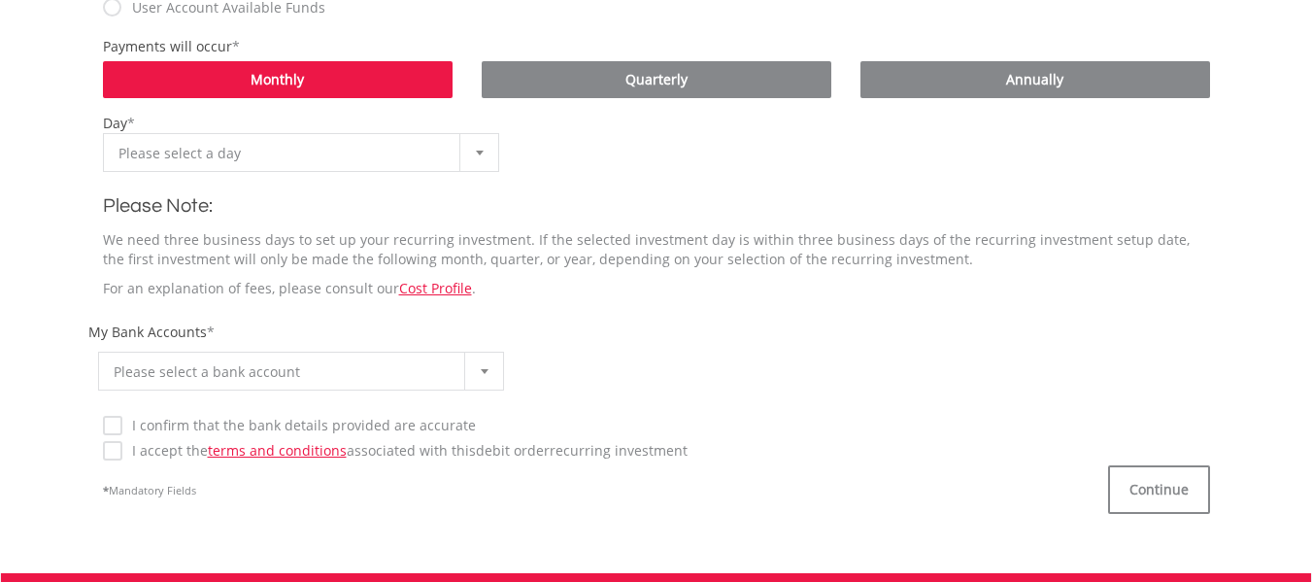
click at [238, 162] on span "Please select a day" at bounding box center [286, 153] width 337 height 39
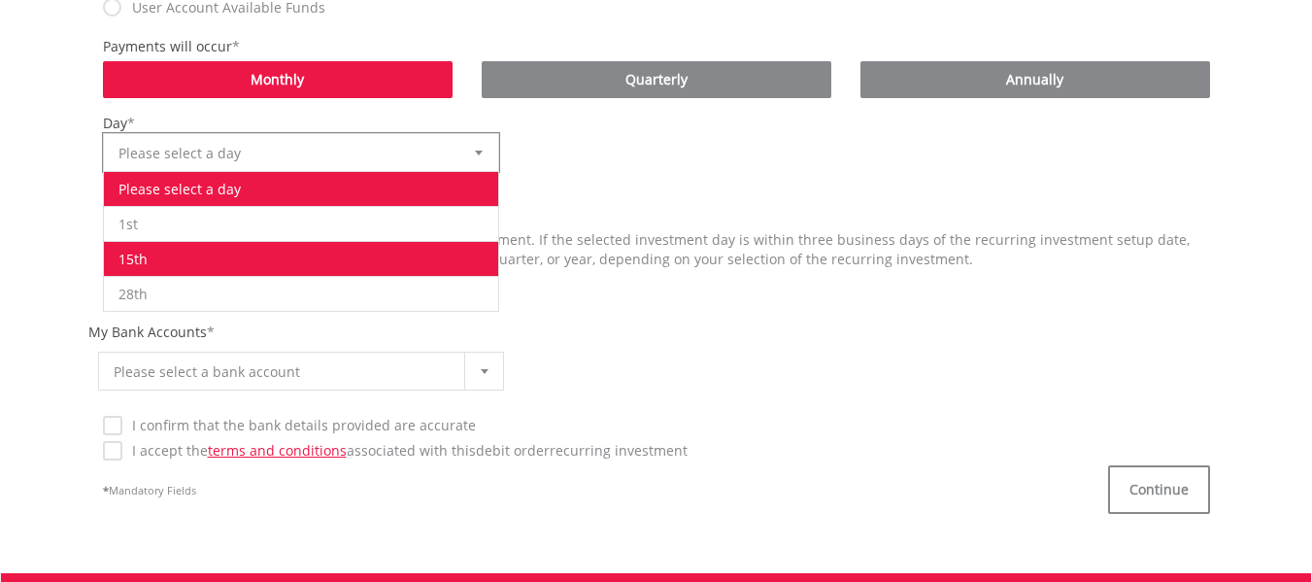
click at [178, 252] on li "15th" at bounding box center [301, 258] width 395 height 35
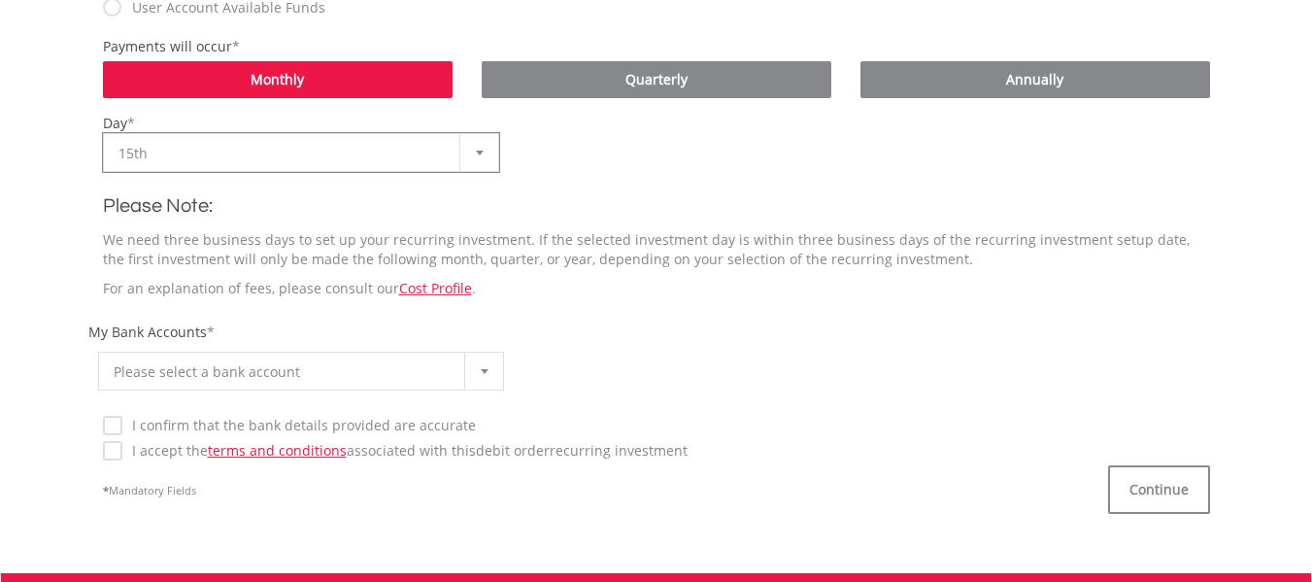
click at [178, 379] on span "Please select a bank account" at bounding box center [287, 372] width 347 height 39
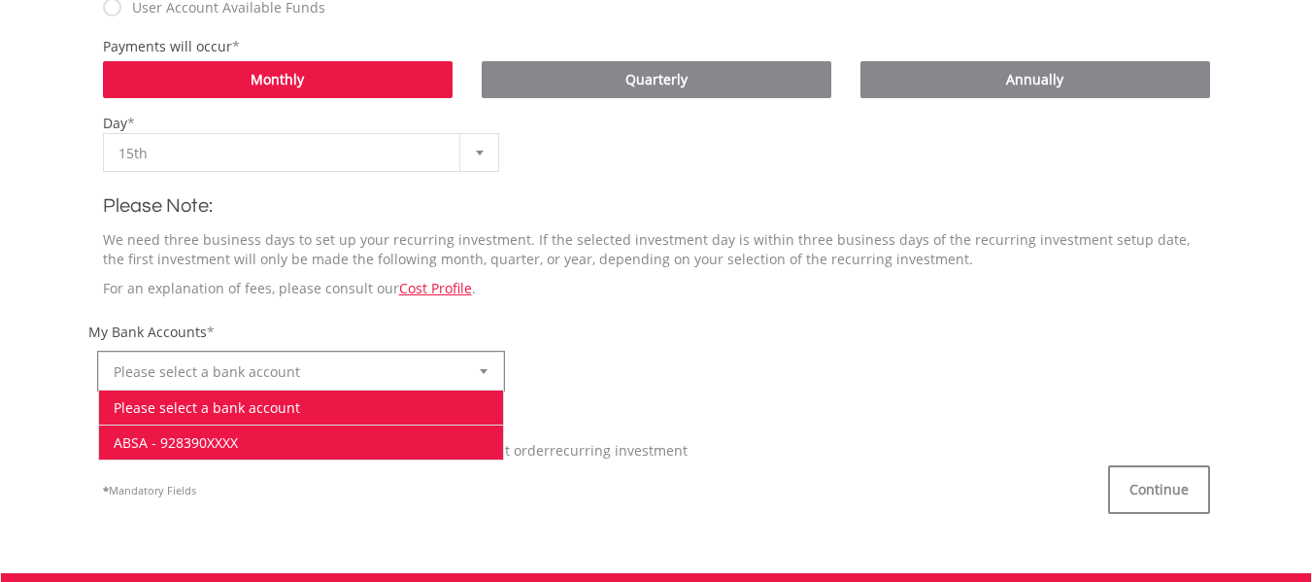
click at [168, 434] on li "ABSA - 928390XXXX" at bounding box center [301, 441] width 405 height 35
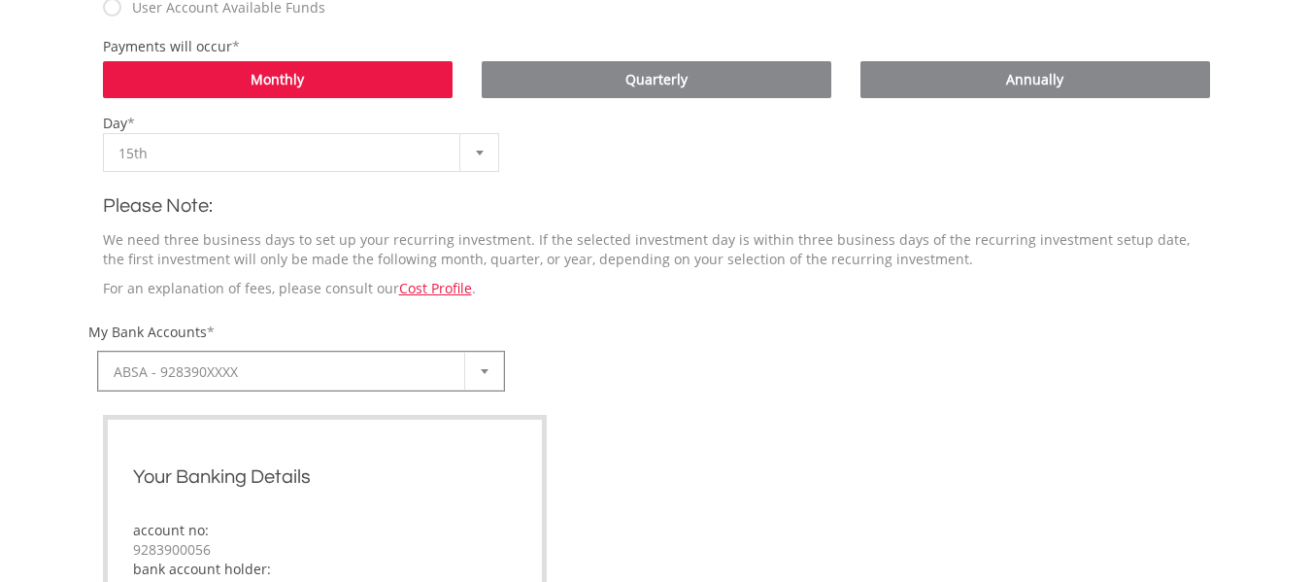
scroll to position [1262, 0]
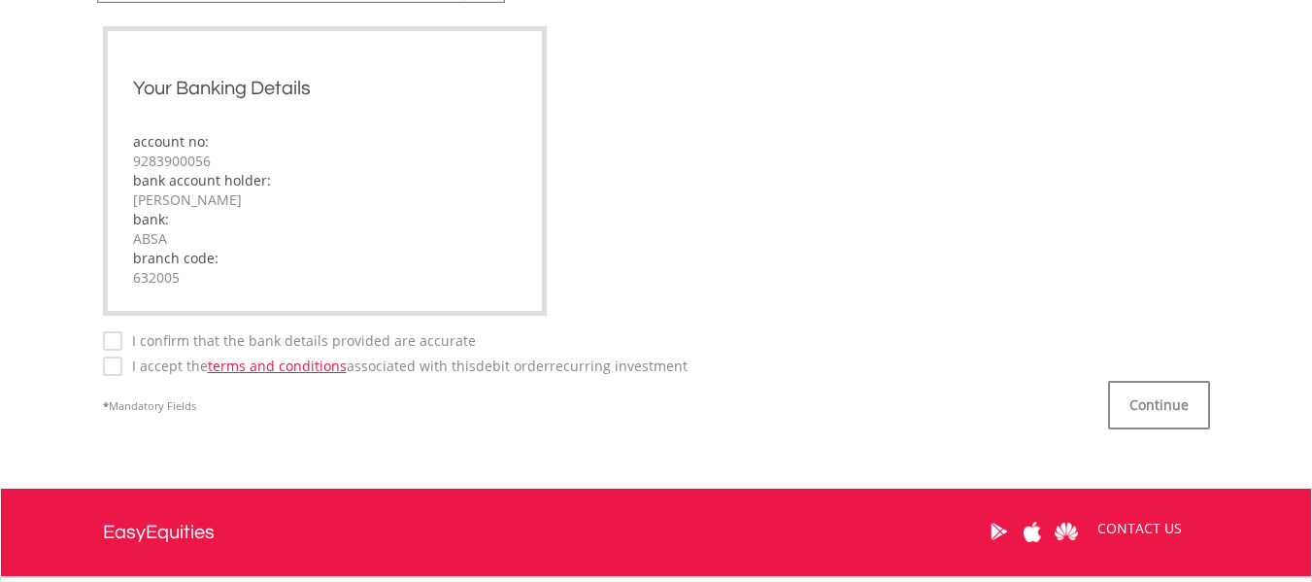
click at [122, 338] on label "I confirm that the bank details provided are accurate" at bounding box center [298, 340] width 353 height 19
click at [1140, 385] on button "Continue" at bounding box center [1159, 405] width 102 height 49
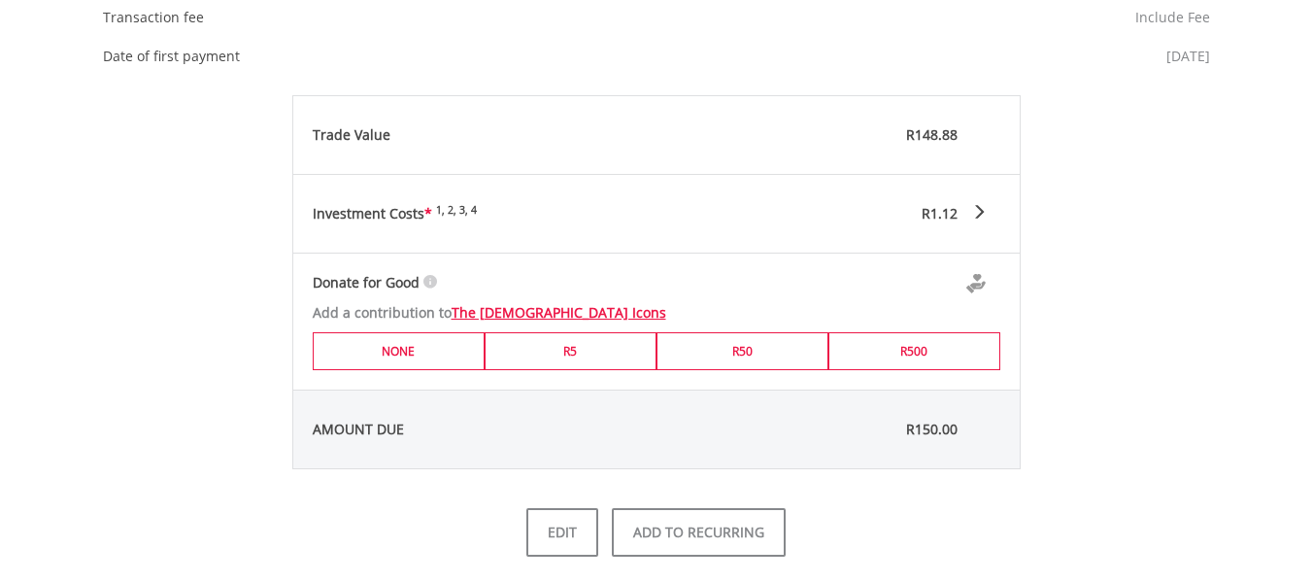
scroll to position [1068, 0]
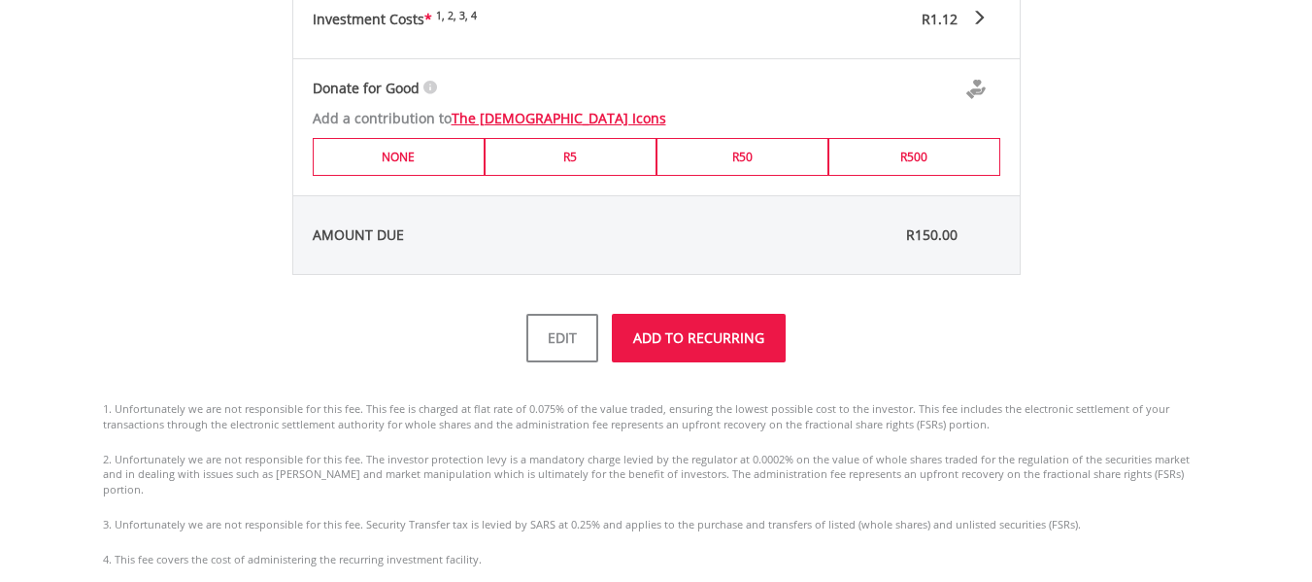
click at [722, 349] on button "ADD TO RECURRING" at bounding box center [699, 338] width 174 height 49
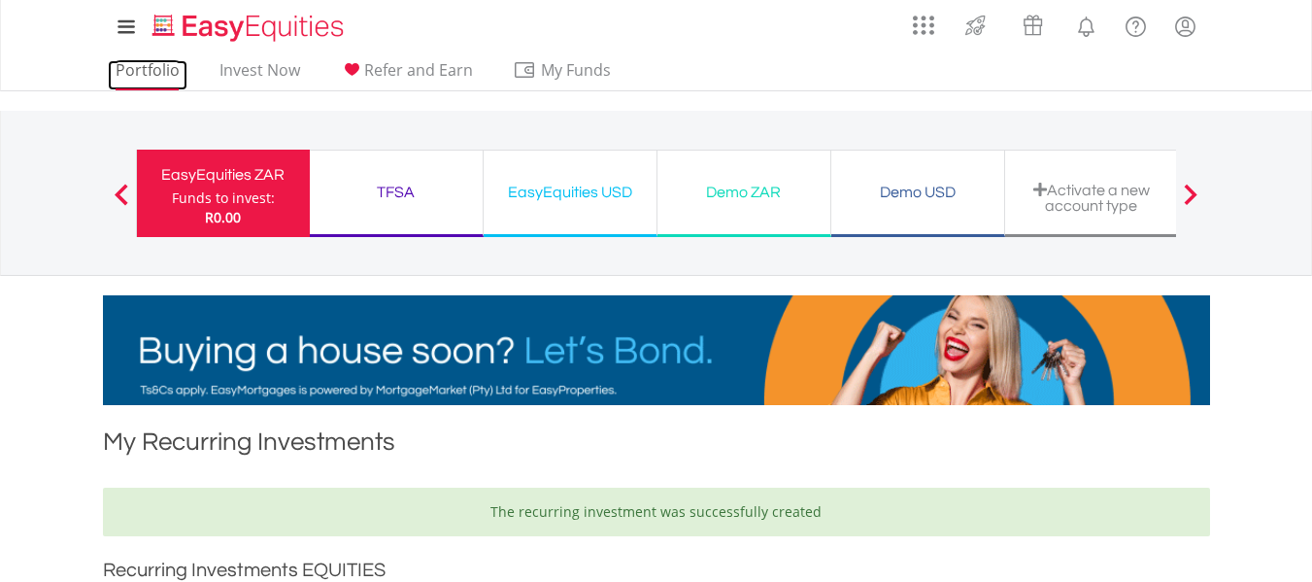
click at [151, 68] on link "Portfolio" at bounding box center [148, 75] width 80 height 30
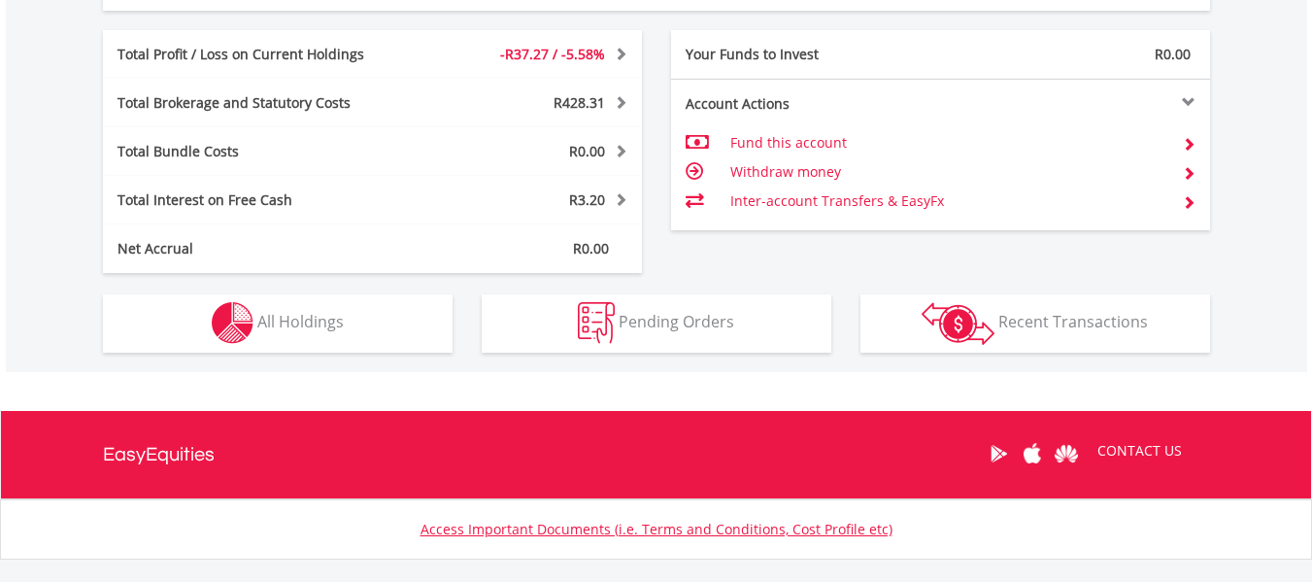
scroll to position [971, 0]
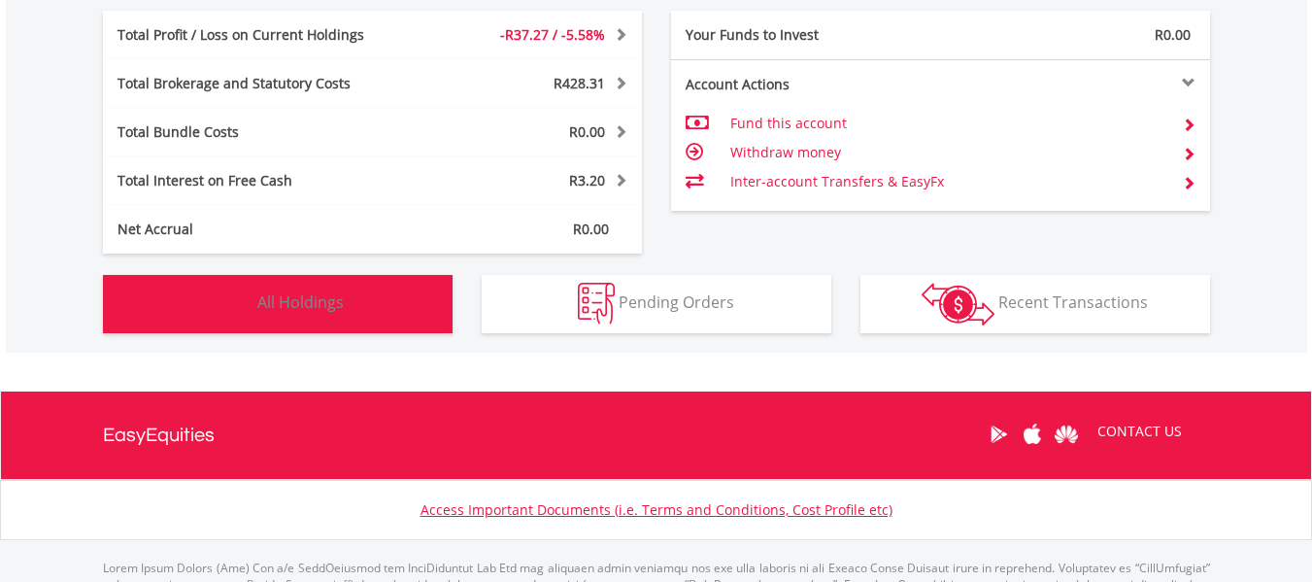
click at [263, 307] on span "All Holdings" at bounding box center [300, 301] width 86 height 21
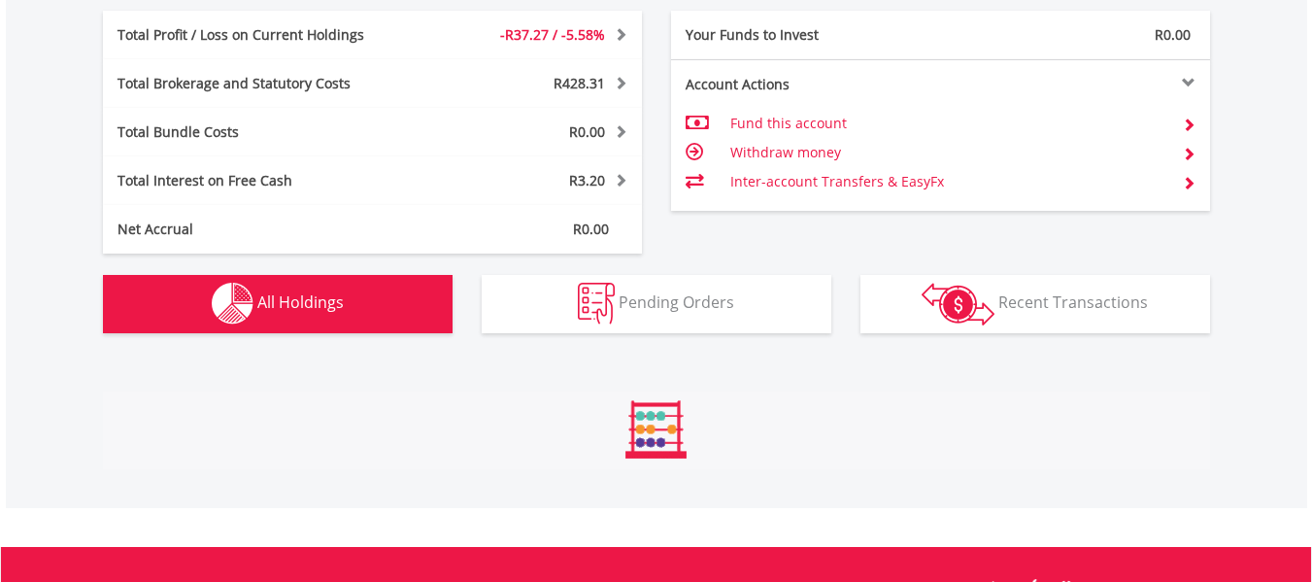
scroll to position [1336, 0]
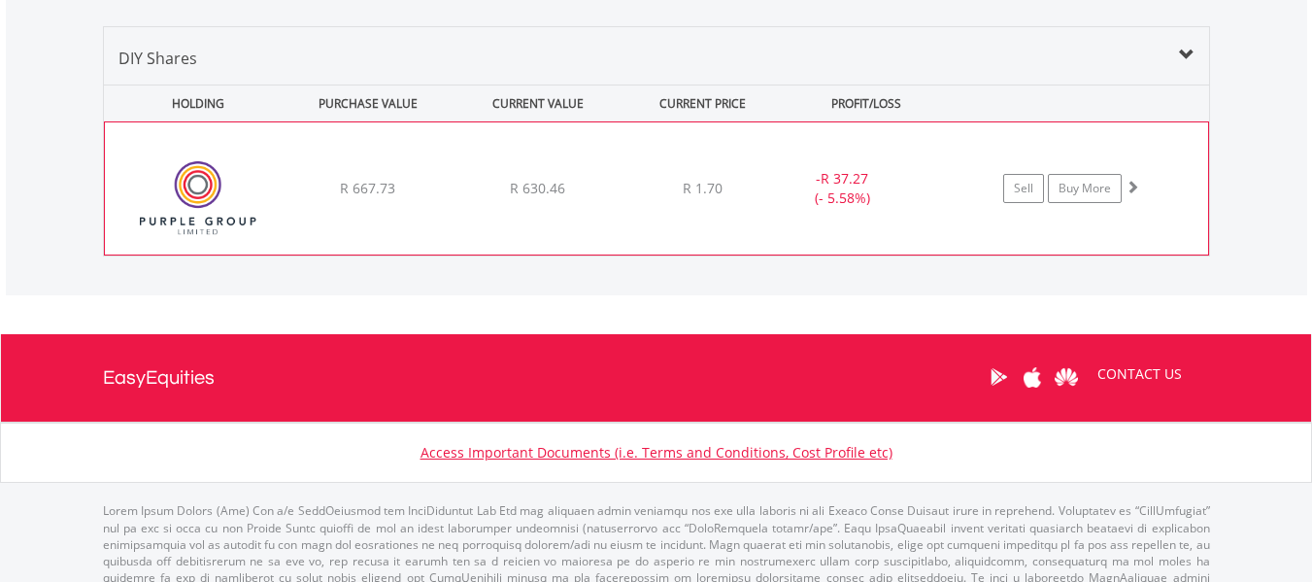
click at [604, 175] on div "﻿ Purple Group Limited R 667.73 R 630.46 R 1.70 - R 37.27 (- 5.58%) Sell Buy Mo…" at bounding box center [656, 188] width 1103 height 132
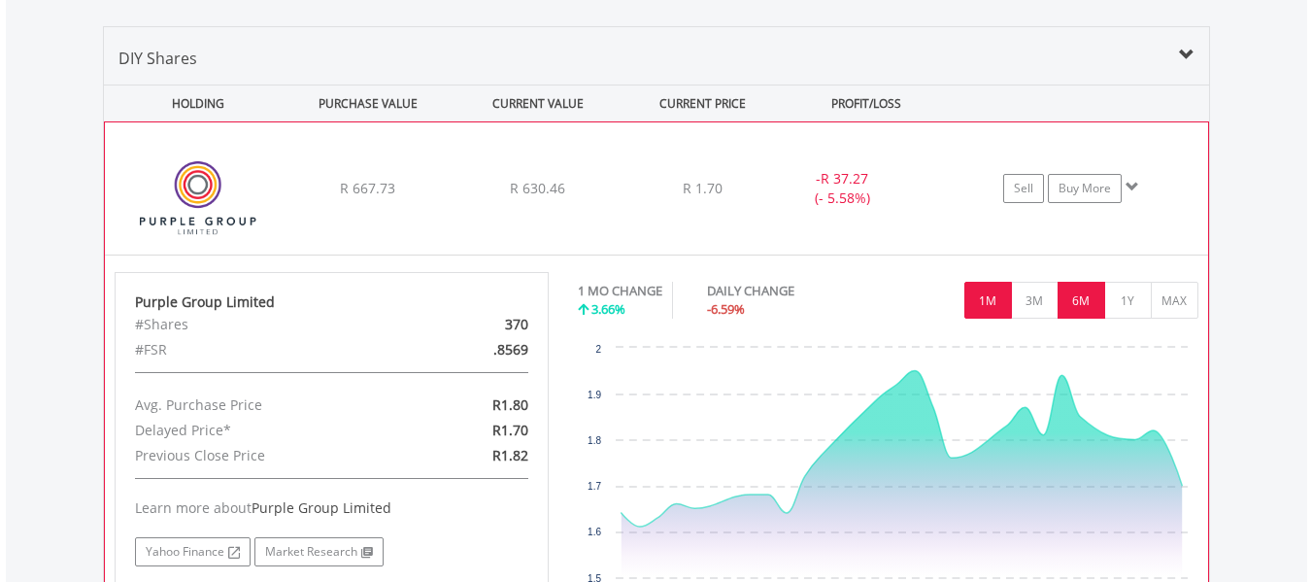
click at [1079, 303] on button "6M" at bounding box center [1082, 300] width 48 height 37
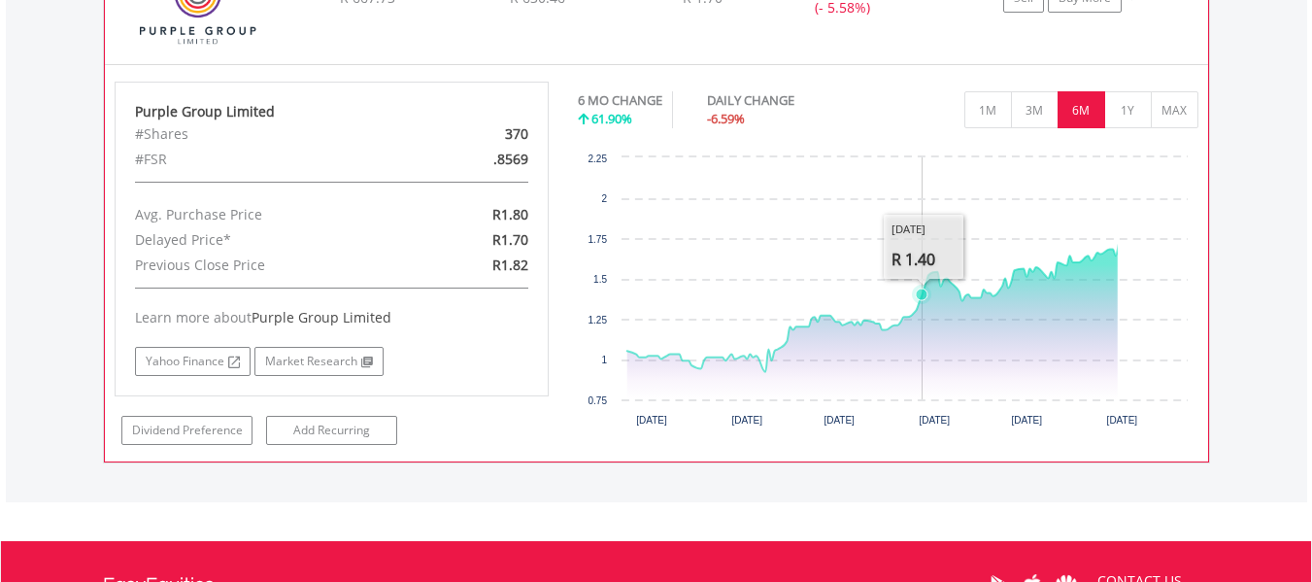
scroll to position [1530, 0]
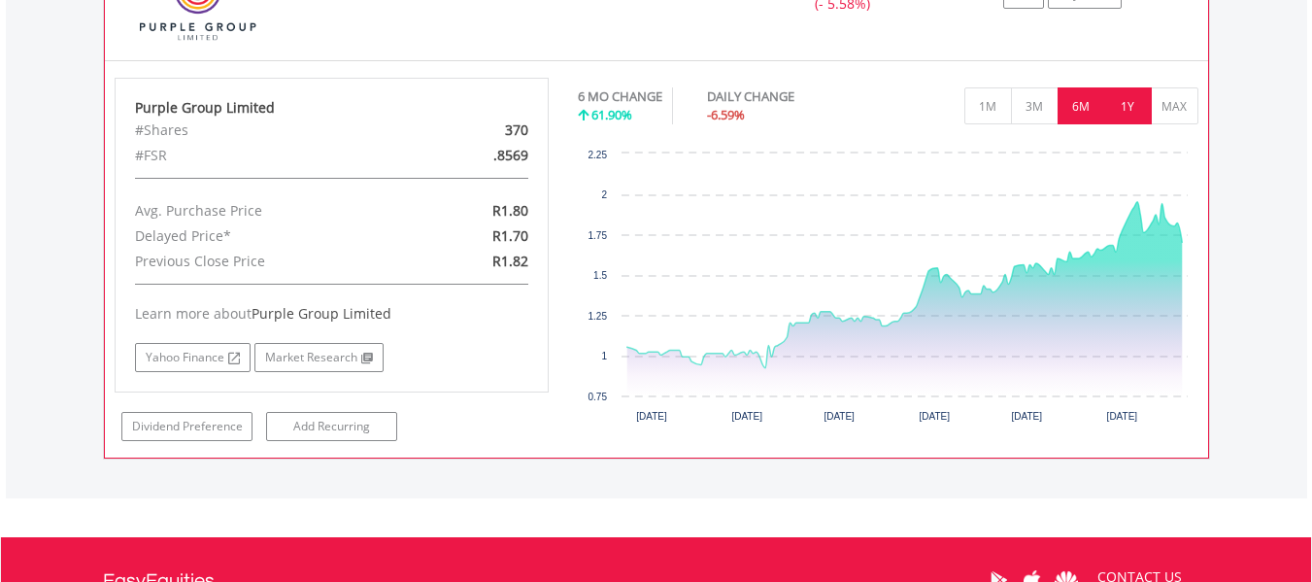
click at [1115, 109] on button "1Y" at bounding box center [1128, 105] width 48 height 37
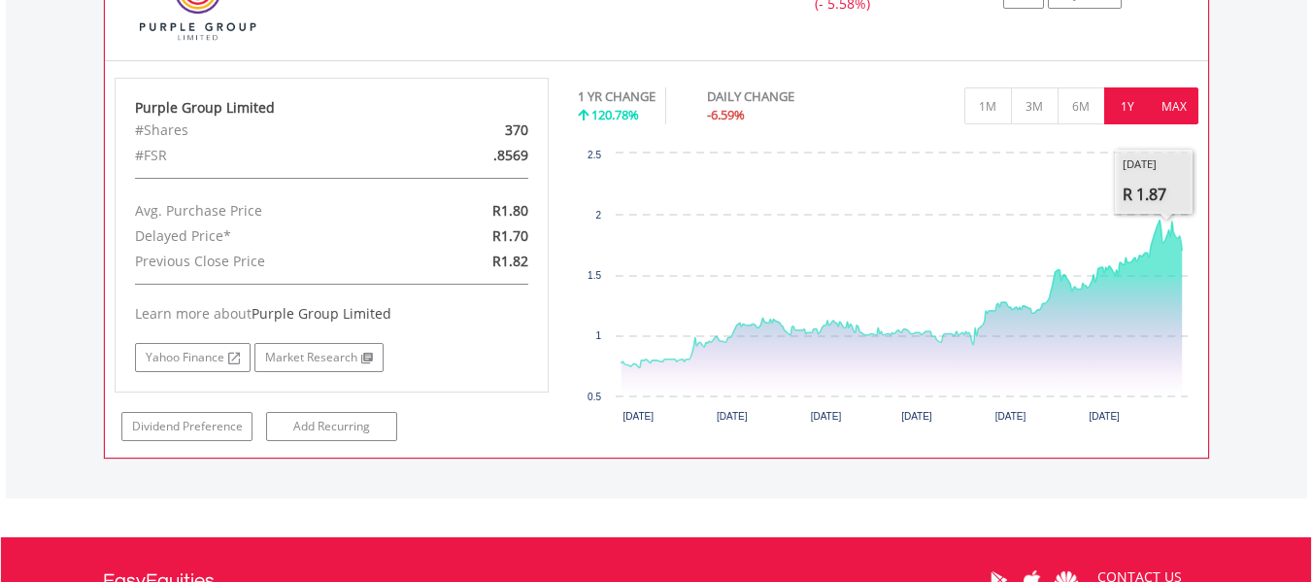
click at [1172, 107] on button "MAX" at bounding box center [1175, 105] width 48 height 37
